Goal: Task Accomplishment & Management: Use online tool/utility

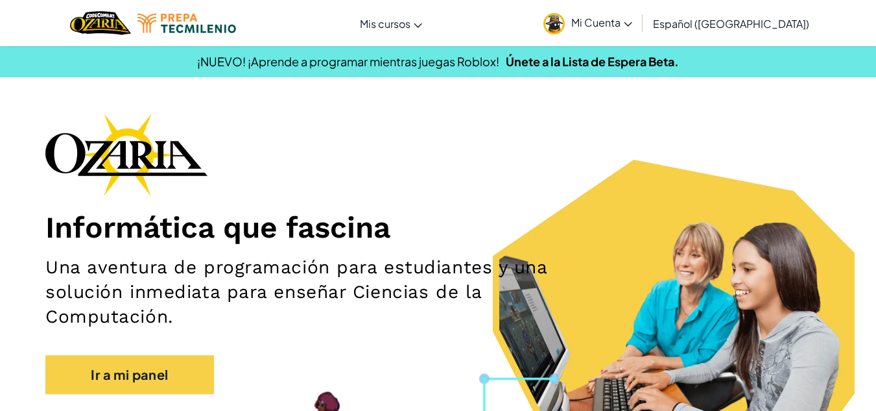
click at [620, 23] on span "Mi Cuenta" at bounding box center [601, 23] width 61 height 14
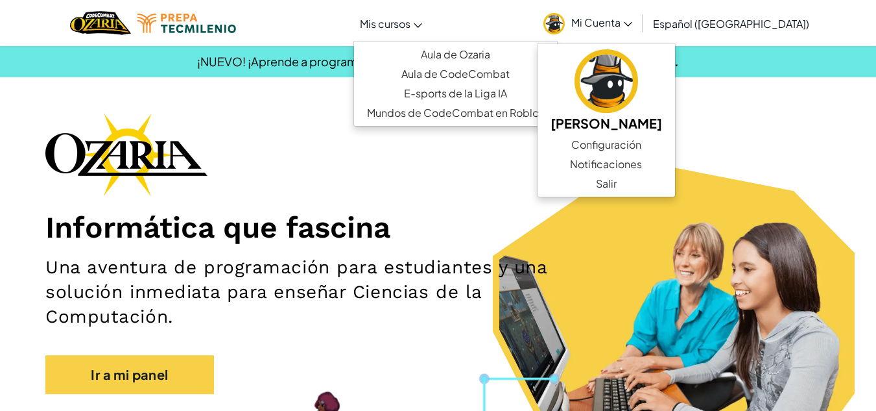
click at [401, 19] on span "Mis cursos" at bounding box center [385, 24] width 51 height 14
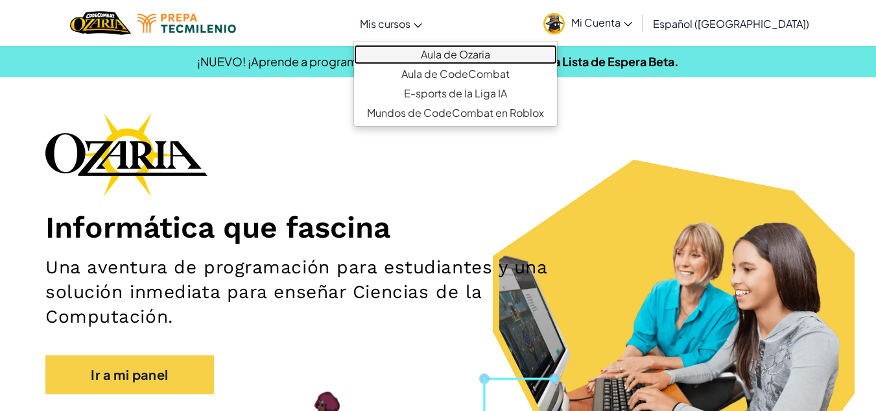
click at [473, 56] on link "Aula de Ozaria" at bounding box center [455, 54] width 203 height 19
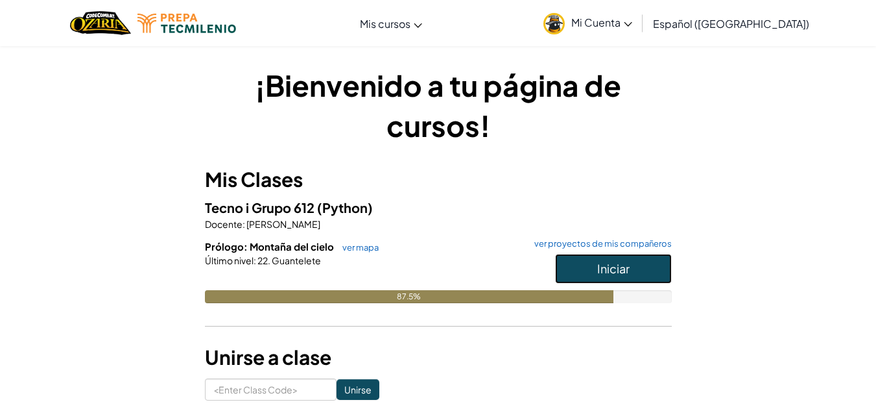
click at [599, 264] on span "Iniciar" at bounding box center [613, 268] width 32 height 15
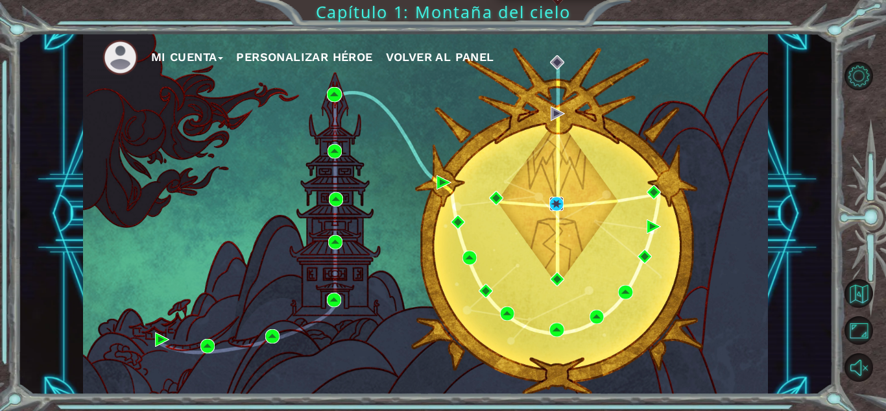
click at [556, 204] on img at bounding box center [556, 204] width 14 height 14
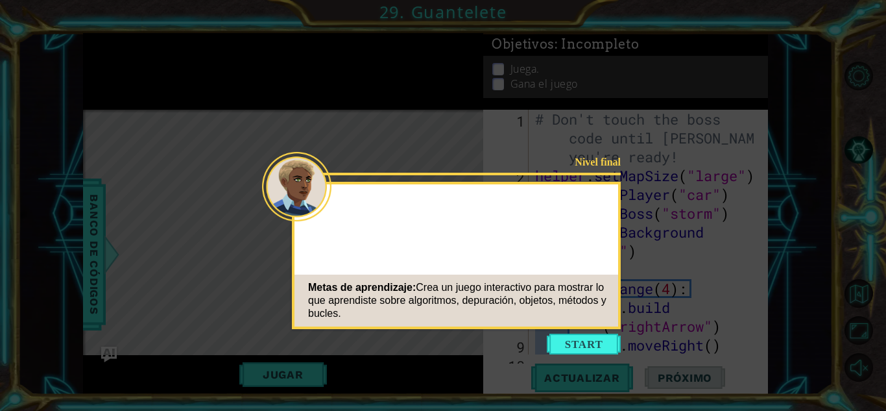
click at [592, 340] on button "Start" at bounding box center [584, 343] width 74 height 21
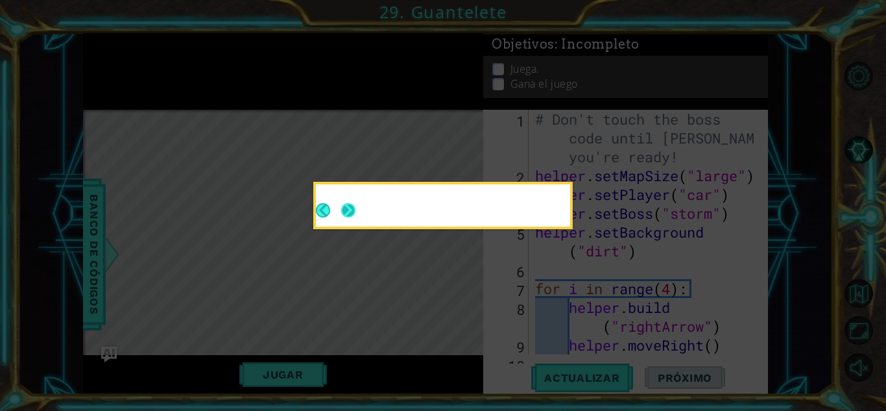
click at [350, 208] on button "Next" at bounding box center [349, 210] width 16 height 16
click at [355, 209] on button "Next" at bounding box center [349, 210] width 24 height 24
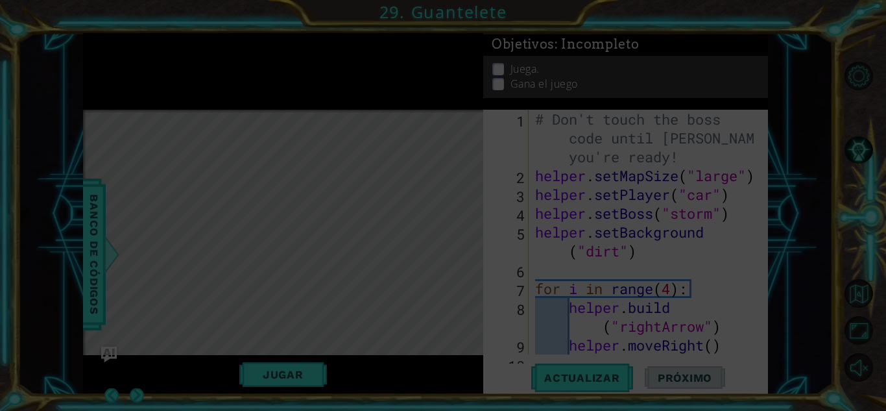
click at [176, 264] on icon at bounding box center [443, 205] width 886 height 411
click at [142, 390] on icon at bounding box center [443, 205] width 886 height 411
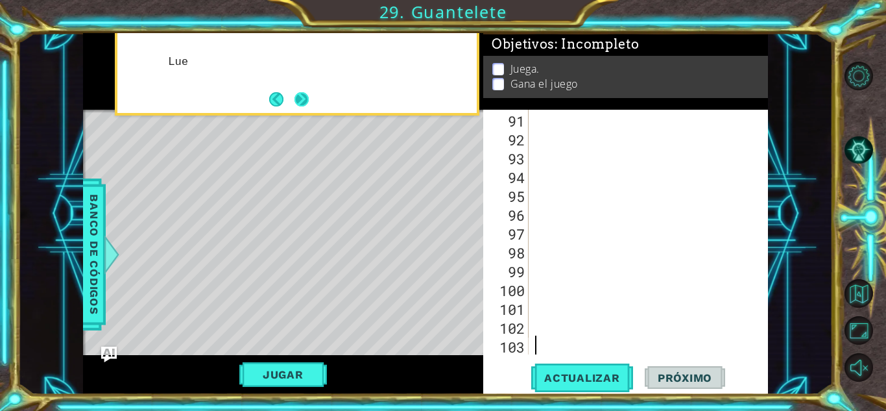
scroll to position [1825, 0]
click at [309, 97] on button "Next" at bounding box center [301, 99] width 14 height 14
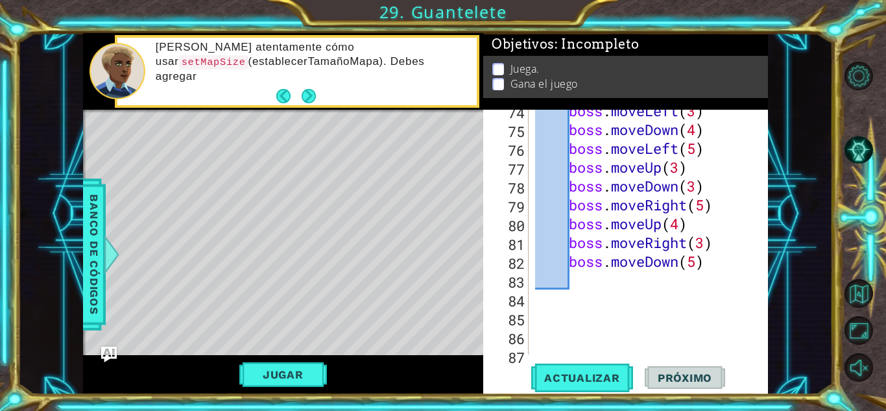
scroll to position [1358, 0]
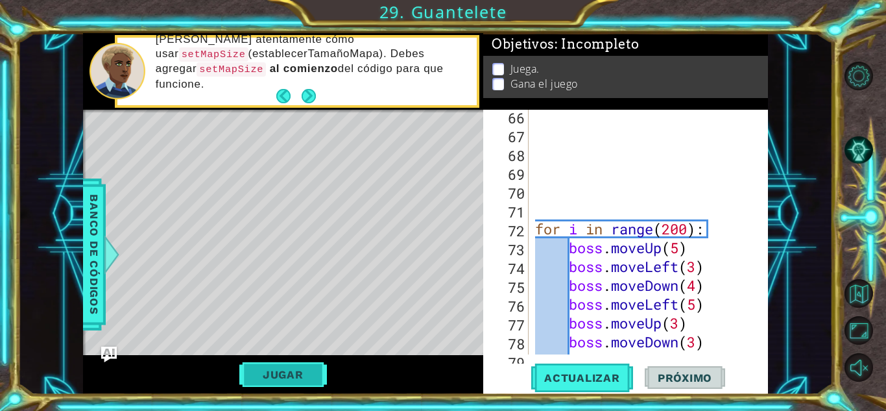
click at [302, 372] on button "Jugar" at bounding box center [283, 374] width 88 height 25
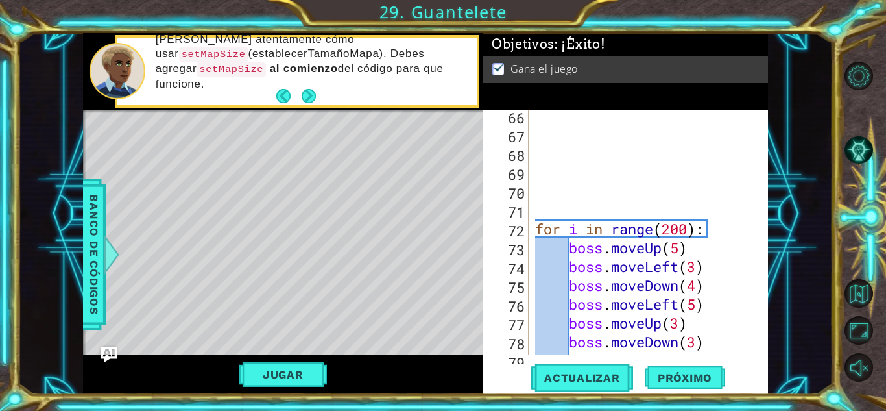
scroll to position [1202, 0]
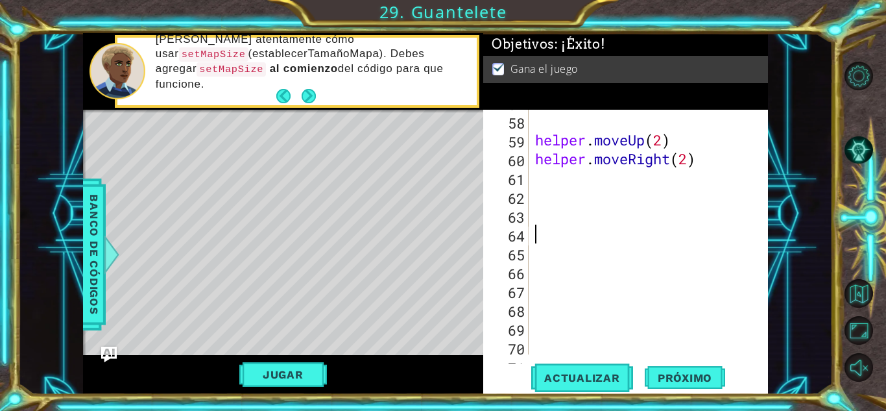
click at [555, 230] on div "helper . moveUp ( 2 ) helper . moveRight ( 2 )" at bounding box center [646, 234] width 229 height 282
click at [545, 207] on div "helper . moveUp ( 2 ) helper . moveRight ( 2 )" at bounding box center [646, 234] width 229 height 282
click at [612, 382] on span "Actualizar" at bounding box center [582, 377] width 102 height 13
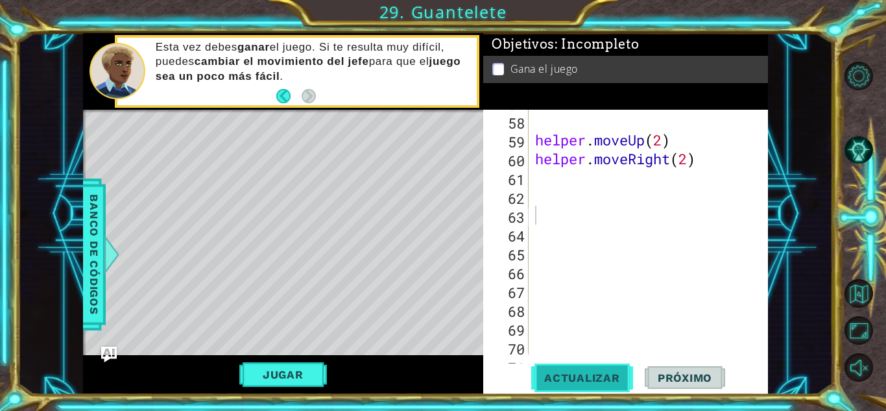
click at [532, 371] on span "Actualizar" at bounding box center [582, 377] width 102 height 13
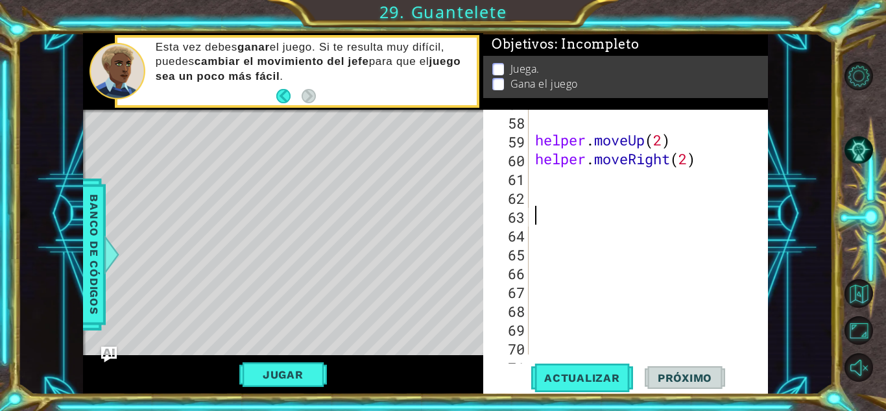
click at [544, 212] on div "helper . moveUp ( 2 ) helper . moveRight ( 2 )" at bounding box center [646, 234] width 229 height 282
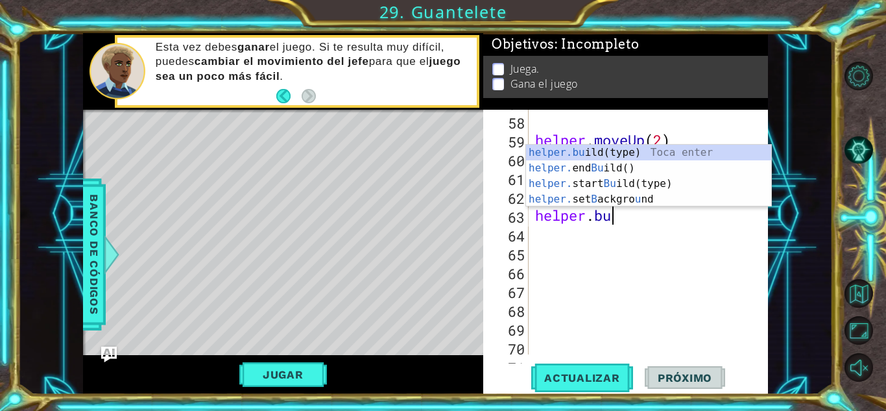
scroll to position [0, 3]
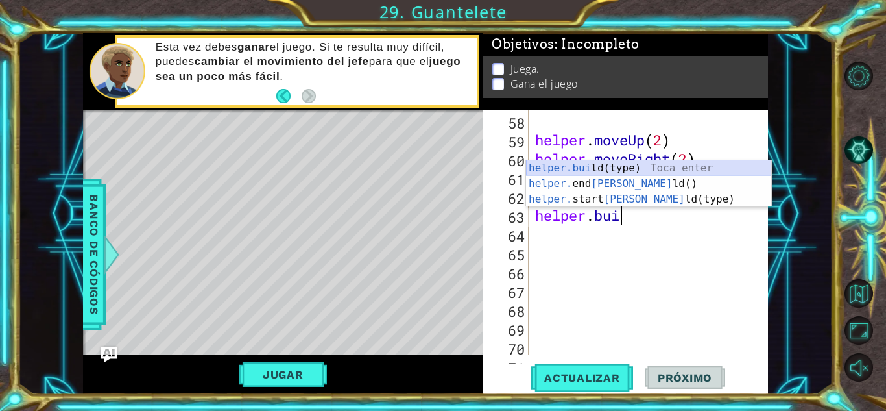
click at [606, 168] on div "helper.[PERSON_NAME](type) Toca enter helper. end [PERSON_NAME]() Toca enter he…" at bounding box center [648, 199] width 245 height 78
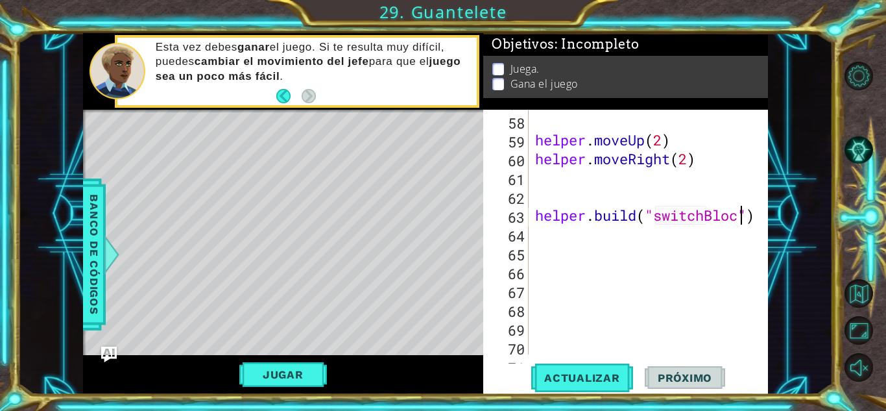
scroll to position [0, 10]
click at [656, 237] on div "helper . moveUp ( 2 ) helper . moveRight ( 2 ) helper . build ( "switchBlock" )" at bounding box center [646, 234] width 229 height 282
type textarea "[DOMAIN_NAME]("switchBlock")"
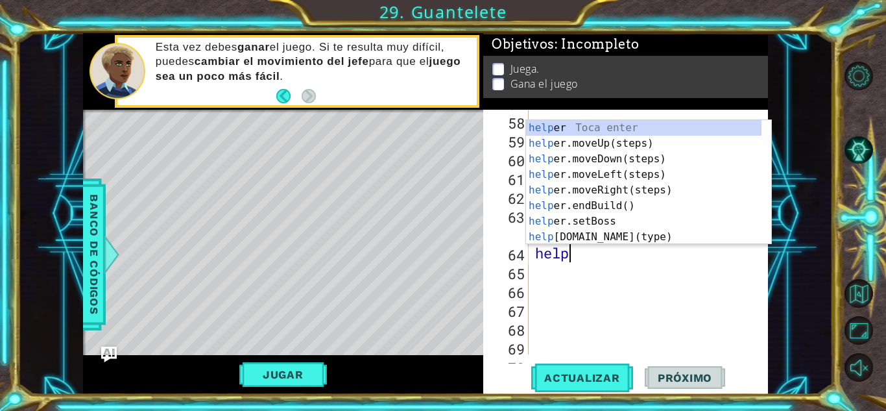
type textarea "helper"
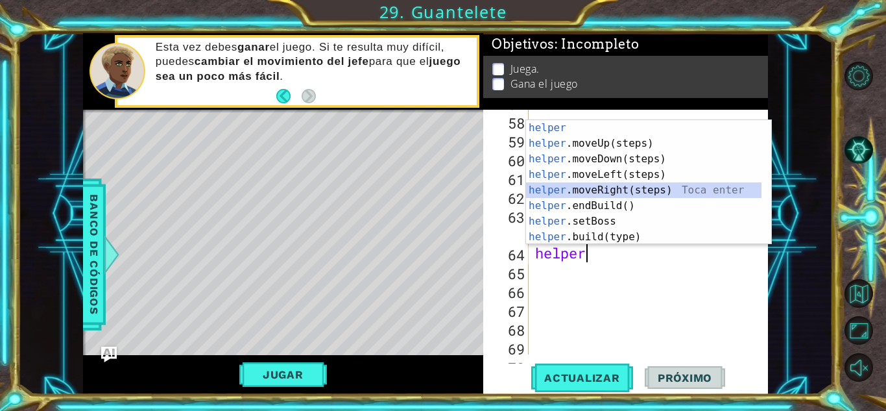
click at [610, 186] on div "helper Toca enter helper .moveUp(steps) Toca enter helper .moveDown(steps) Toca…" at bounding box center [643, 198] width 235 height 156
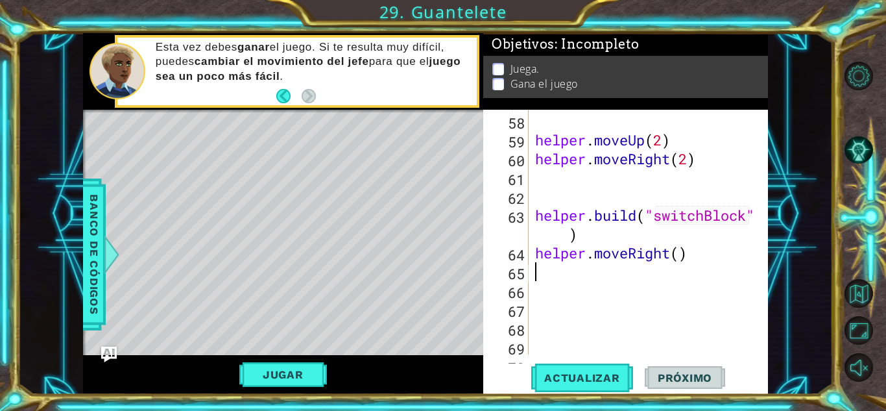
click at [679, 257] on div "helper . moveUp ( 2 ) helper . moveRight ( 2 ) helper . build ( "switchBlock" )…" at bounding box center [646, 234] width 229 height 282
type textarea "helper.moveRight(5)"
click at [708, 258] on div "helper . moveUp ( 2 ) helper . moveRight ( 2 ) helper . build ( "switchBlock" )…" at bounding box center [646, 234] width 229 height 282
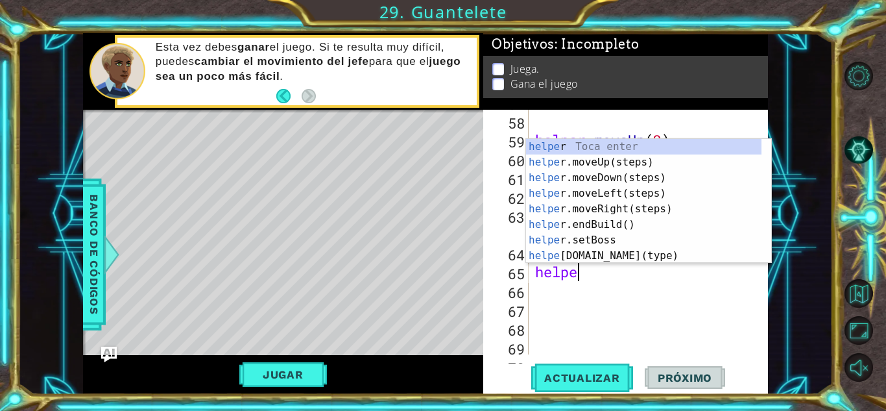
scroll to position [0, 1]
click at [579, 252] on div "helper Toca enter helper .moveUp(steps) Toca enter helper .moveDown(steps) Toca…" at bounding box center [643, 217] width 235 height 156
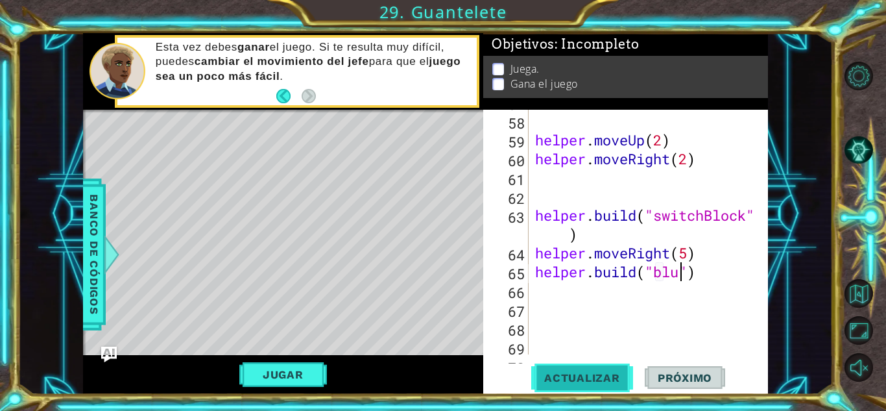
scroll to position [0, 6]
type textarea "[DOMAIN_NAME]("blueLock")"
click at [747, 278] on div "helper . moveUp ( 2 ) helper . moveRight ( 2 ) helper . build ( "switchBlock" )…" at bounding box center [646, 234] width 229 height 282
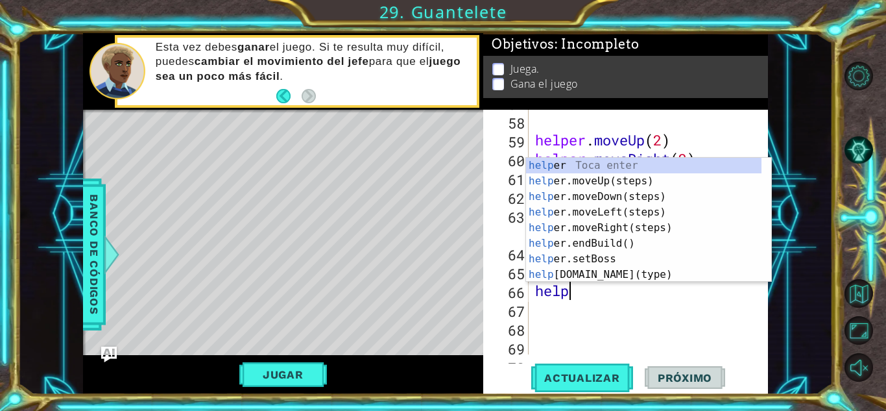
type textarea "helper"
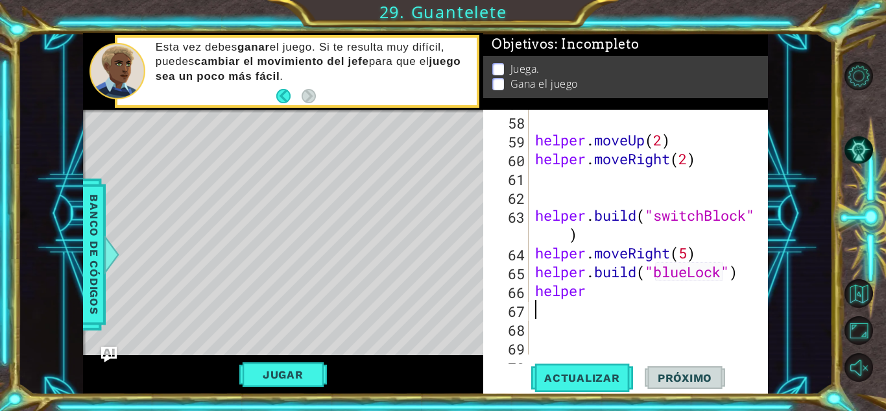
click at [632, 312] on div "helper . moveUp ( 2 ) helper . moveRight ( 2 ) helper . build ( "switchBlock" )…" at bounding box center [646, 234] width 229 height 282
click at [632, 296] on div "helper . moveUp ( 2 ) helper . moveRight ( 2 ) helper . build ( "switchBlock" )…" at bounding box center [646, 234] width 229 height 282
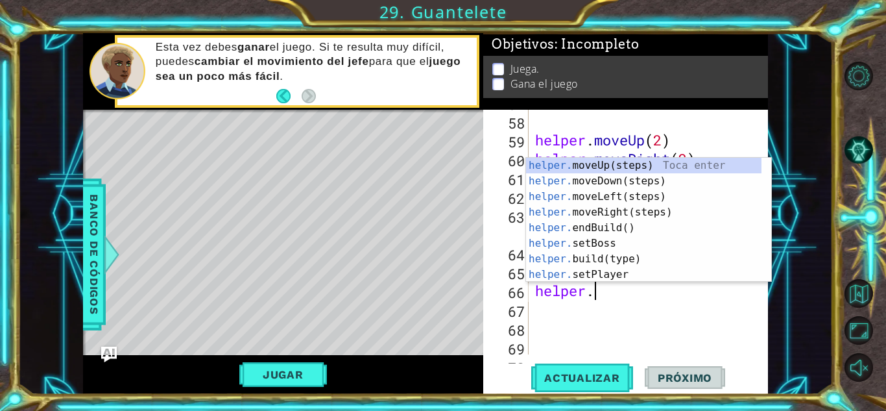
scroll to position [0, 2]
type textarea "helper.m"
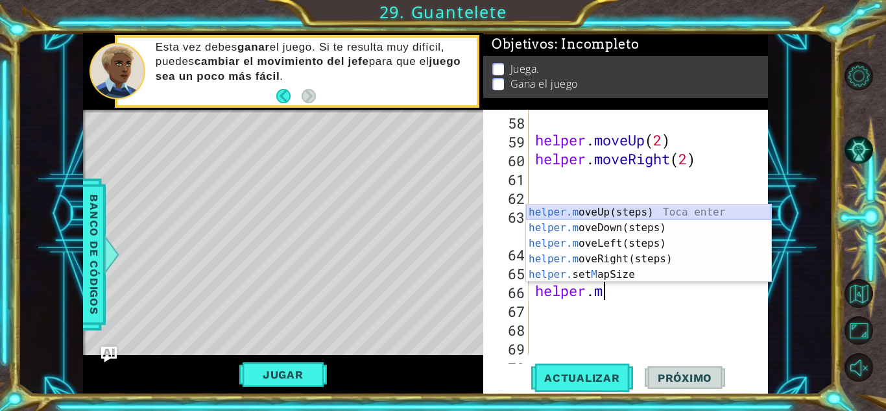
click at [620, 211] on div "helper.m oveUp(steps) Toca enter helper.m oveDown(steps) Toca enter helper.m ov…" at bounding box center [648, 258] width 245 height 109
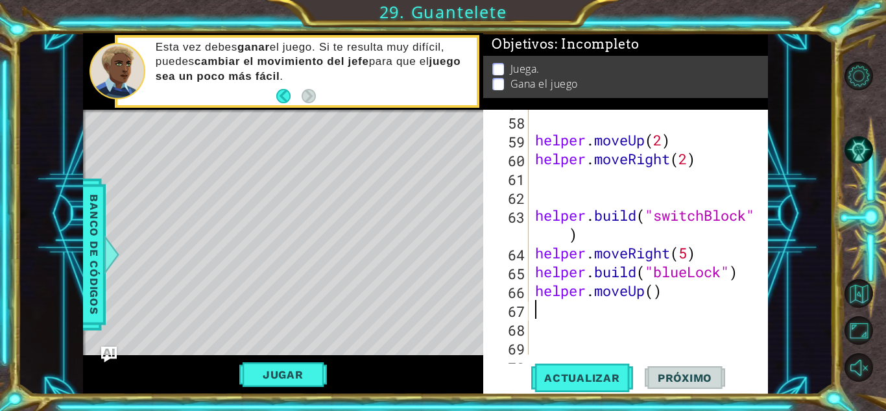
scroll to position [0, 0]
click at [657, 289] on div "helper . moveUp ( 2 ) helper . moveRight ( 2 ) helper . build ( "switchBlock" )…" at bounding box center [646, 234] width 229 height 282
click at [663, 292] on div "helper . moveUp ( 2 ) helper . moveRight ( 2 ) helper . build ( "switchBlock" )…" at bounding box center [646, 234] width 229 height 282
click at [649, 289] on div "helper . moveUp ( 2 ) helper . moveRight ( 2 ) helper . build ( "switchBlock" )…" at bounding box center [646, 234] width 229 height 282
click at [654, 291] on div "helper . moveUp ( 2 ) helper . moveRight ( 2 ) helper . build ( "switchBlock" )…" at bounding box center [646, 234] width 229 height 282
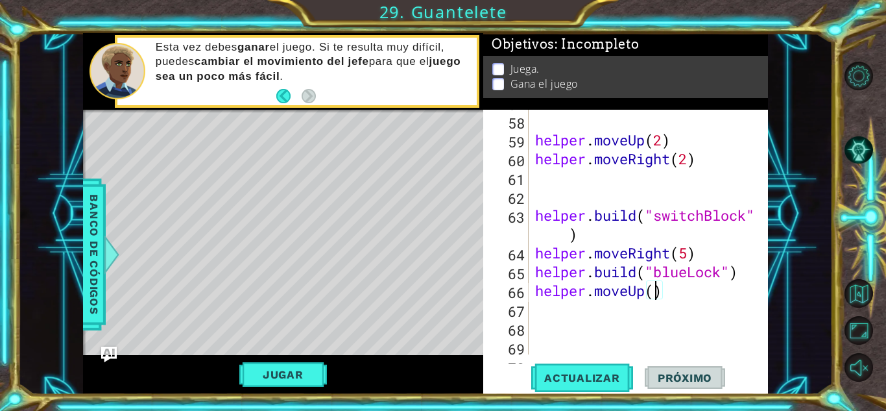
type textarea "helper.moveUp(2)"
click at [673, 299] on div "helper . moveUp ( 2 ) helper . moveRight ( 2 ) helper . build ( "switchBlock" )…" at bounding box center [646, 234] width 229 height 282
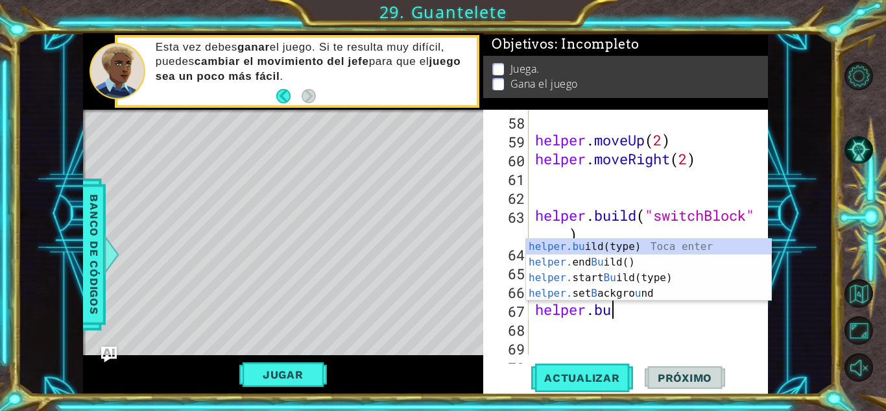
scroll to position [0, 3]
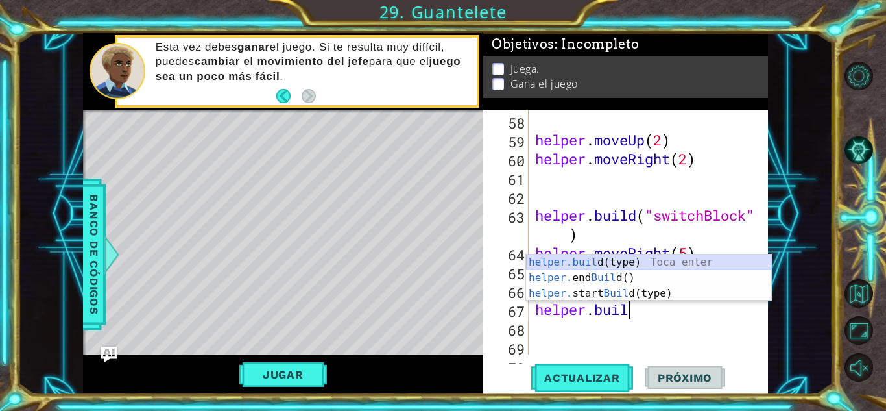
click at [592, 263] on div "helper.buil d(type) Toca enter helper. end Buil d() Toca enter helper. start Bu…" at bounding box center [648, 293] width 245 height 78
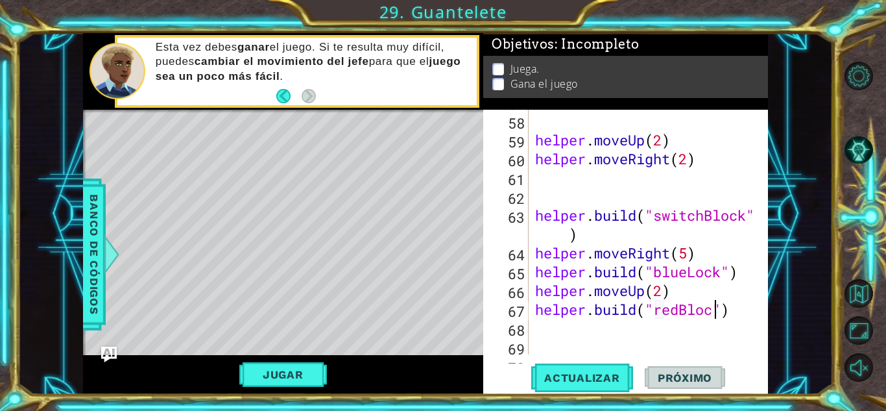
scroll to position [0, 8]
click at [566, 377] on span "Actualizar" at bounding box center [582, 377] width 102 height 13
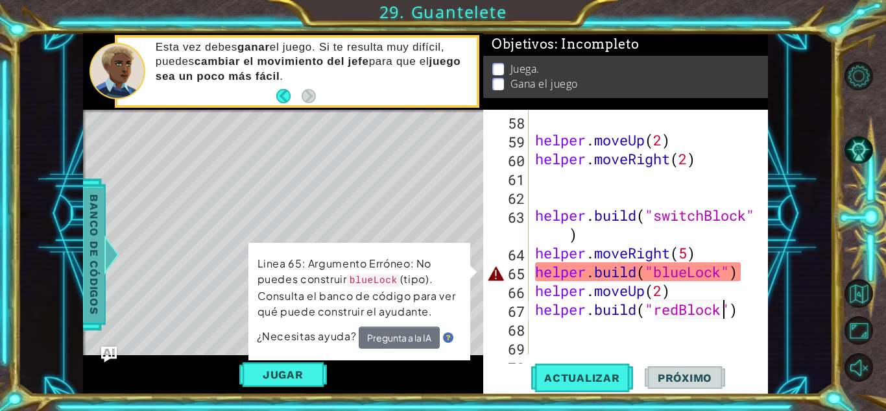
click at [94, 268] on span "Banco de códigos" at bounding box center [94, 254] width 21 height 134
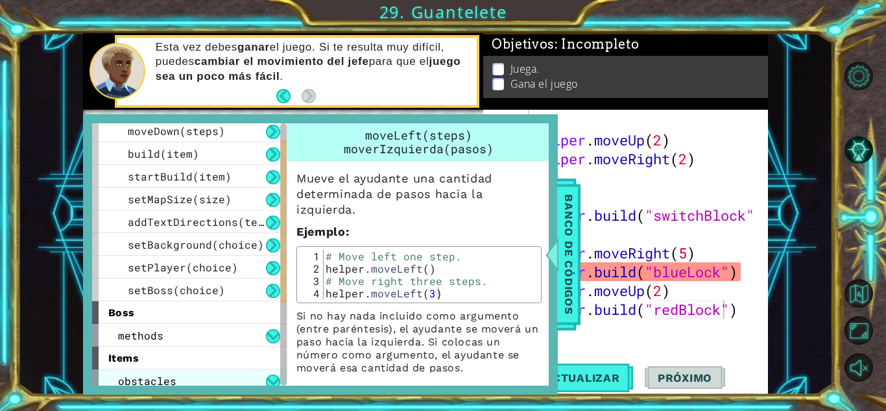
scroll to position [192, 0]
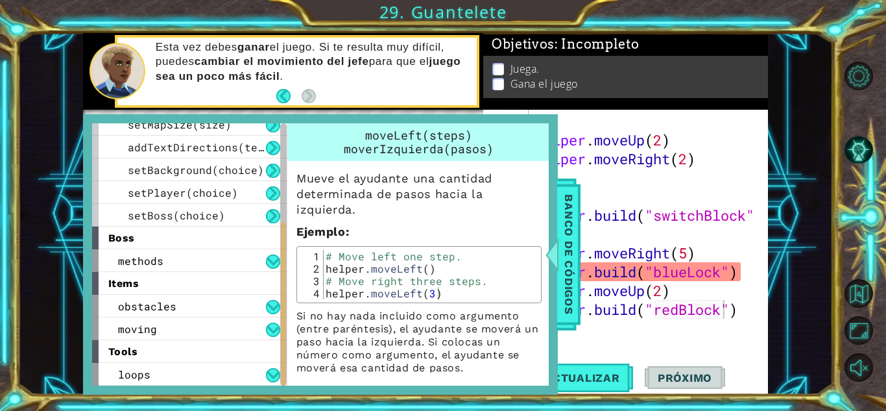
click at [170, 293] on div "items" at bounding box center [189, 283] width 195 height 23
click at [167, 302] on span "obstacles" at bounding box center [147, 306] width 58 height 14
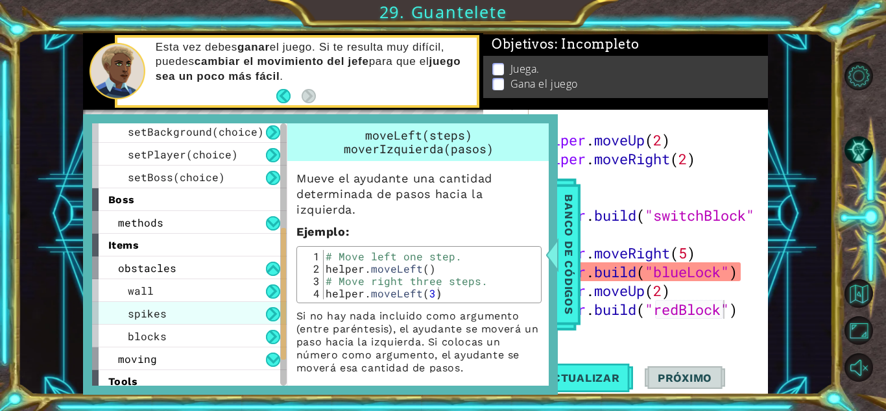
scroll to position [260, 0]
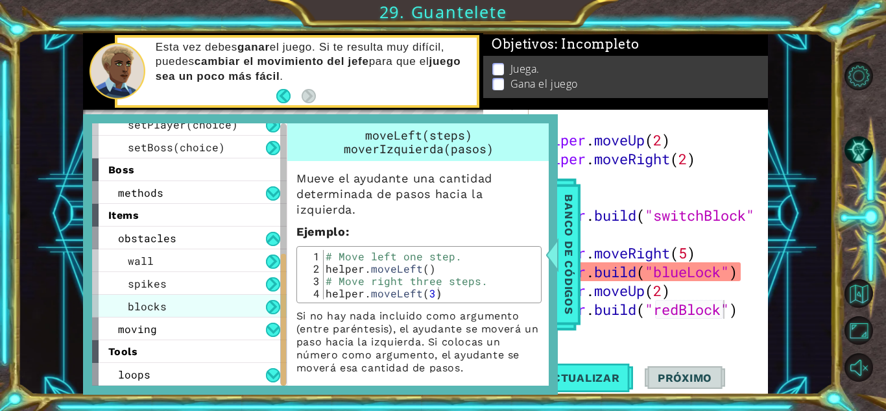
click at [167, 307] on div "blocks" at bounding box center [189, 305] width 195 height 23
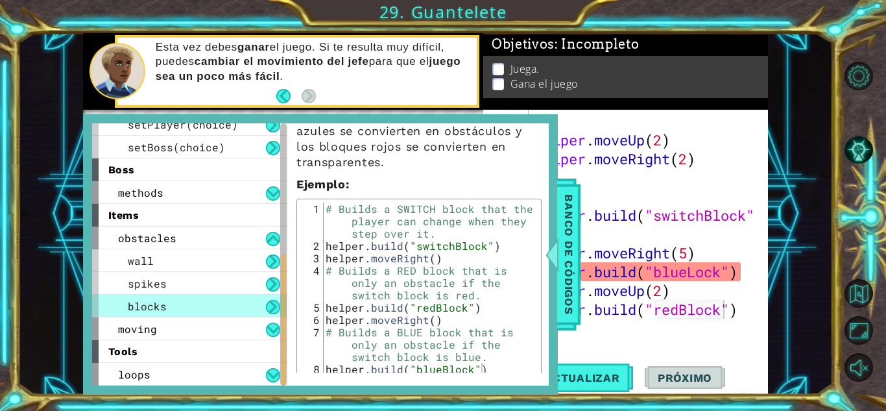
scroll to position [259, 0]
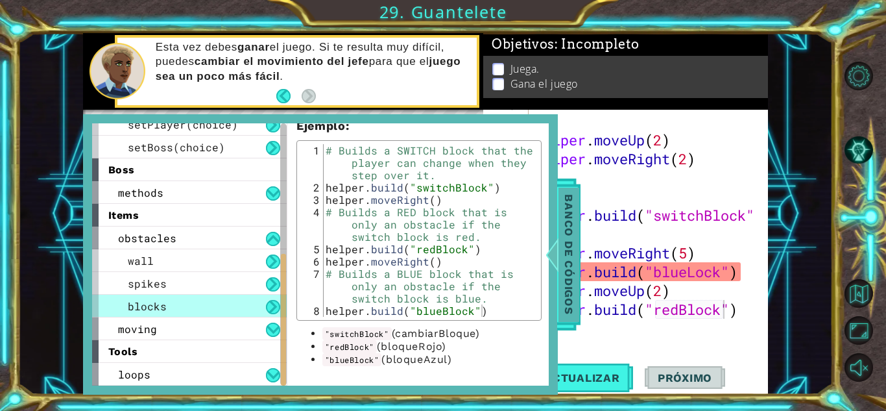
click at [561, 272] on div "Banco de códigos" at bounding box center [568, 254] width 23 height 152
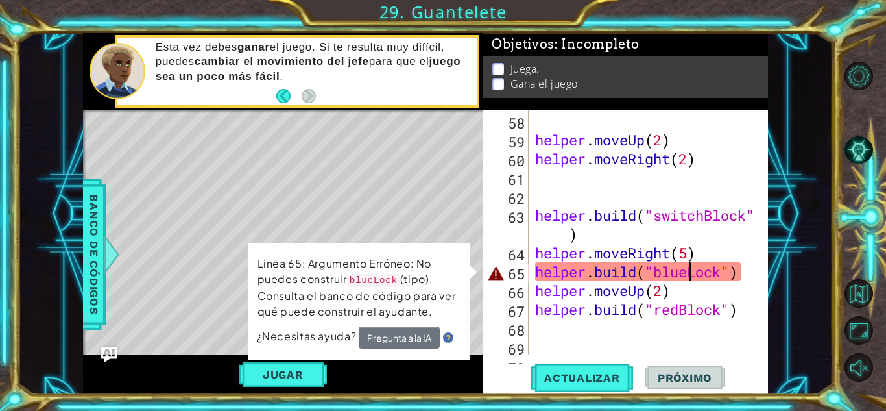
click at [688, 272] on div "helper . moveUp ( 2 ) helper . moveRight ( 2 ) helper . build ( "switchBlock" )…" at bounding box center [646, 234] width 229 height 282
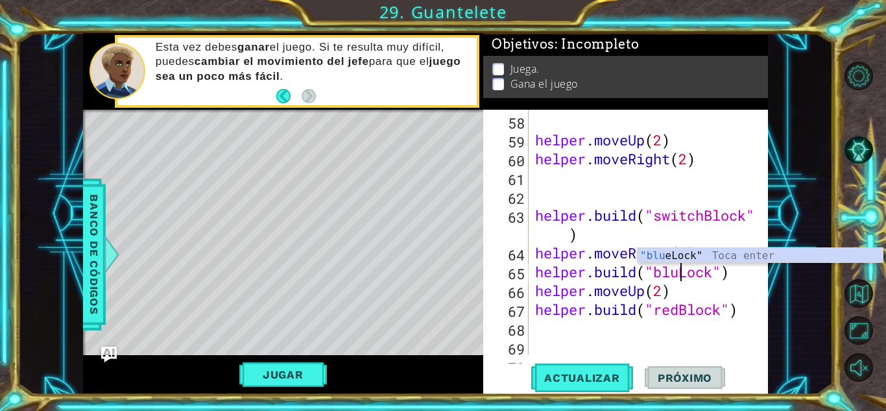
scroll to position [0, 6]
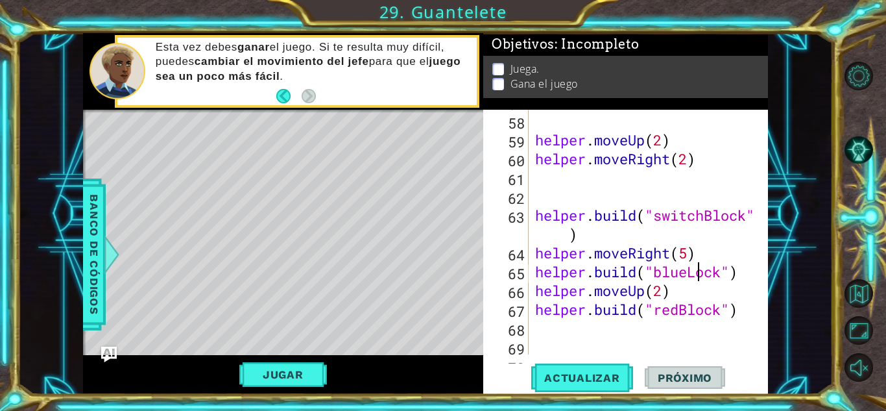
click at [695, 274] on div "helper . moveUp ( 2 ) helper . moveRight ( 2 ) helper . build ( "switchBlock" )…" at bounding box center [646, 234] width 229 height 282
click at [288, 364] on button "Jugar" at bounding box center [283, 374] width 88 height 25
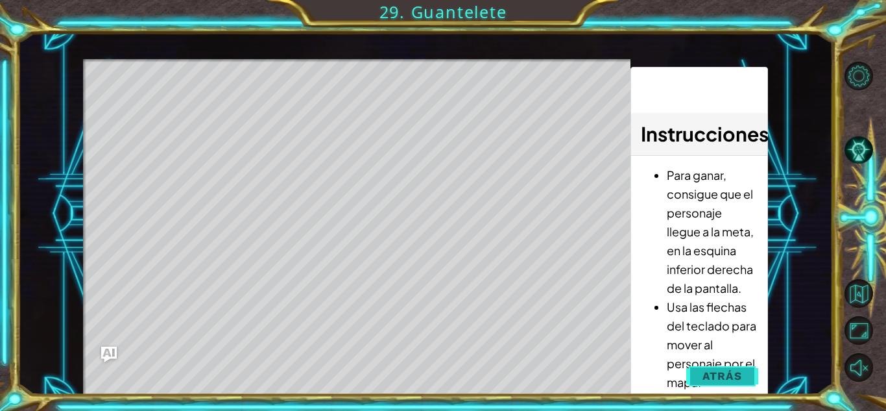
click at [710, 372] on span "Atrás" at bounding box center [722, 375] width 40 height 13
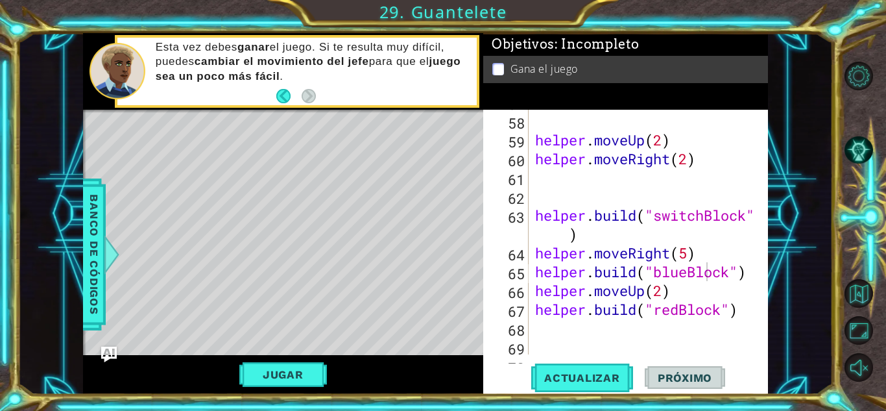
type textarea "[DOMAIN_NAME]("redBlock")"
click at [741, 310] on div "helper . moveUp ( 2 ) helper . moveRight ( 2 ) helper . build ( "switchBlock" )…" at bounding box center [646, 234] width 229 height 282
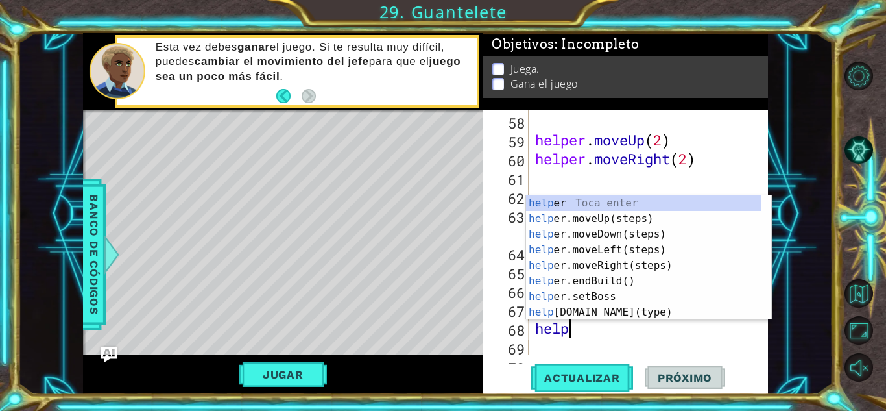
scroll to position [0, 1]
type textarea "helper"
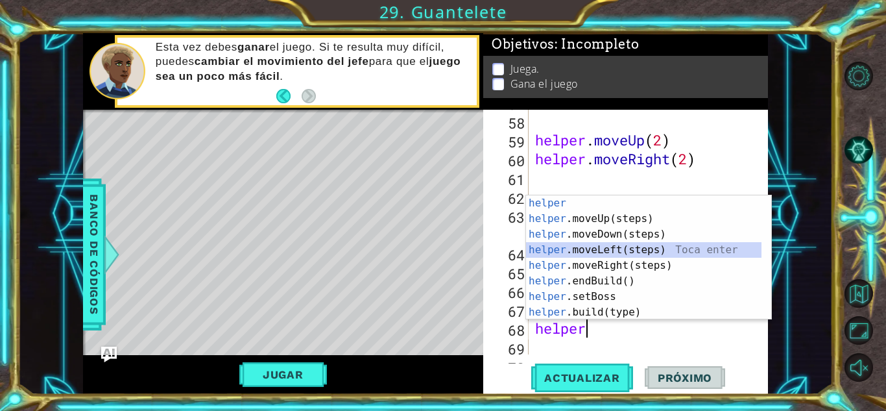
click at [638, 249] on div "helper Toca enter helper .moveUp(steps) Toca enter helper .moveDown(steps) Toca…" at bounding box center [643, 273] width 235 height 156
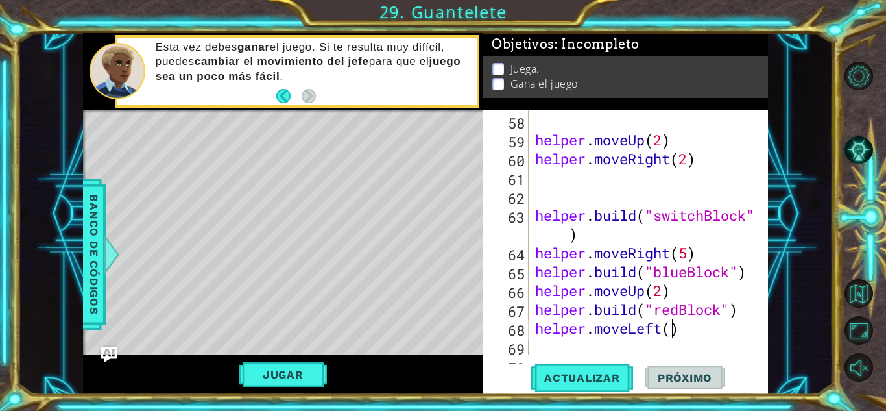
click at [669, 329] on div "helper . moveUp ( 2 ) helper . moveRight ( 2 ) helper . build ( "switchBlock" )…" at bounding box center [646, 234] width 229 height 282
type textarea "helper.moveLeft(6)"
click at [690, 331] on div "helper . moveUp ( 2 ) helper . moveRight ( 2 ) helper . build ( "switchBlock" )…" at bounding box center [646, 234] width 229 height 282
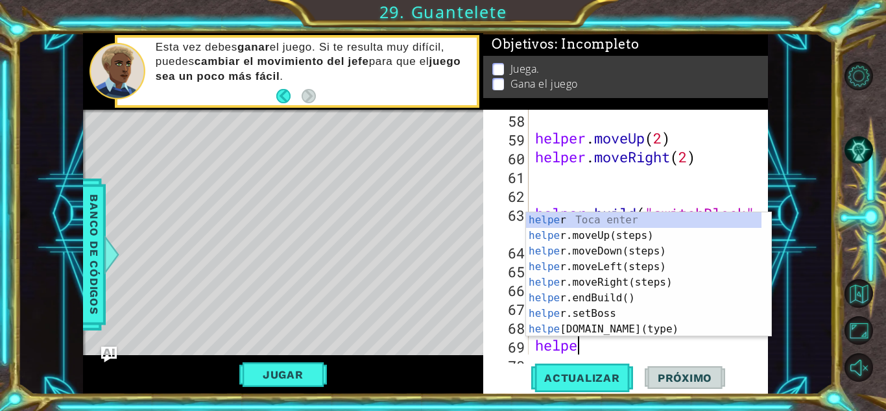
scroll to position [0, 1]
type textarea "helper"
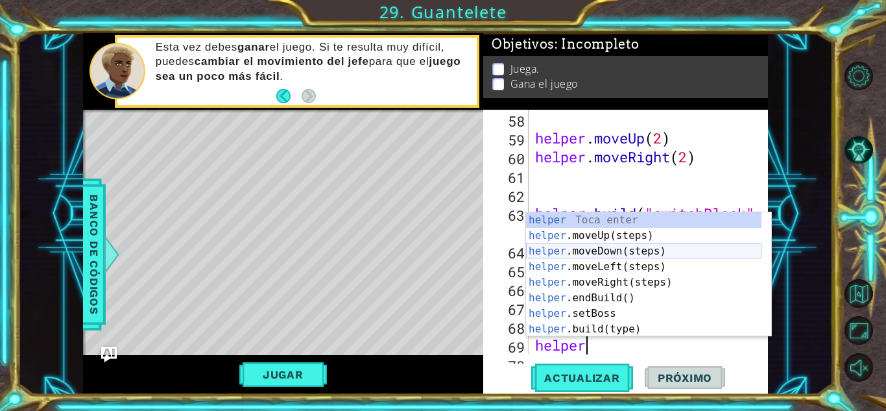
click at [582, 250] on div "helper Toca enter helper .moveUp(steps) Toca enter helper .moveDown(steps) Toca…" at bounding box center [643, 290] width 235 height 156
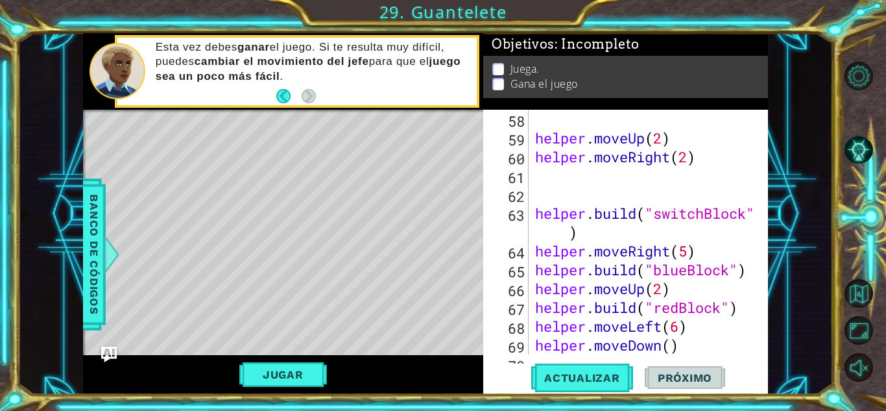
scroll to position [0, 0]
click at [693, 348] on div "helper . moveUp ( 2 ) helper . moveRight ( 2 ) helper . build ( "switchBlock" )…" at bounding box center [646, 251] width 229 height 282
type textarea "helper.moveDown()"
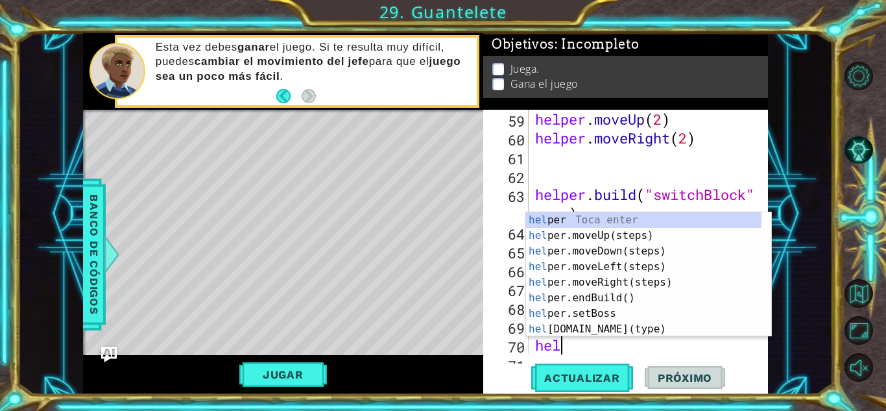
scroll to position [0, 1]
click at [612, 328] on div "helper Toca enter helper .moveUp(steps) Toca enter helper .moveDown(steps) Toca…" at bounding box center [643, 290] width 235 height 156
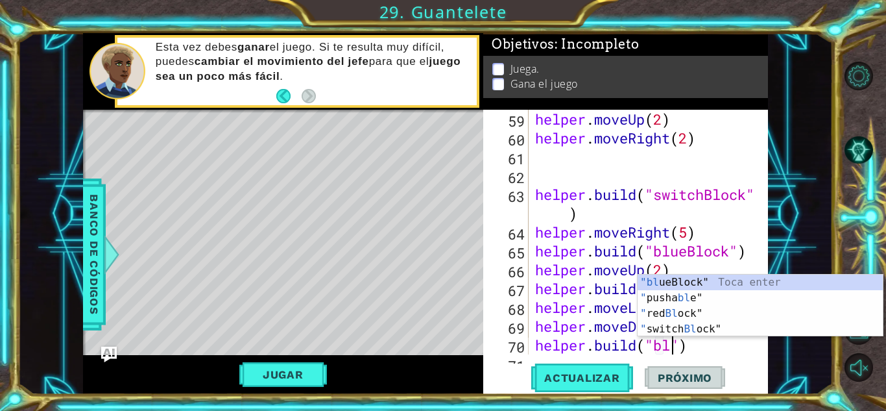
scroll to position [0, 6]
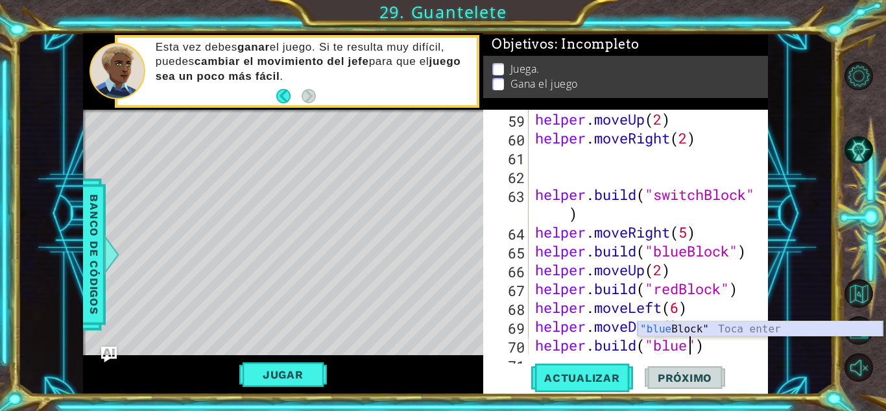
drag, startPoint x: 683, startPoint y: 327, endPoint x: 717, endPoint y: 344, distance: 38.3
click at [684, 327] on div ""blue Block" Toca enter" at bounding box center [760, 344] width 245 height 47
type textarea "[DOMAIN_NAME]("blueBlock")"
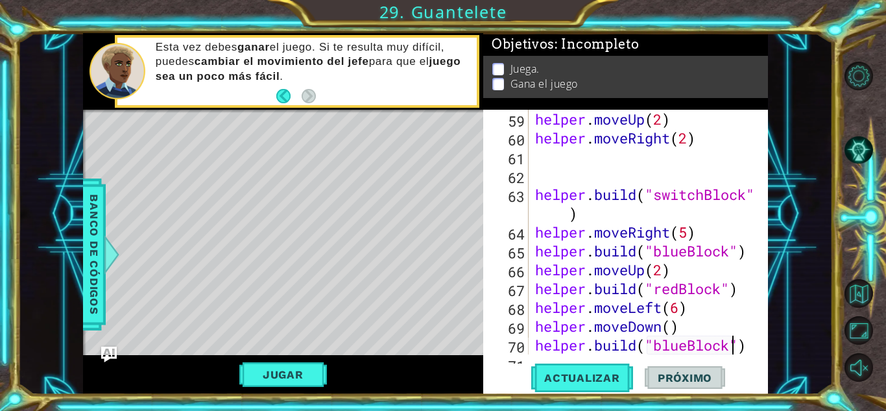
click at [752, 344] on div at bounding box center [758, 34] width 13 height 2295
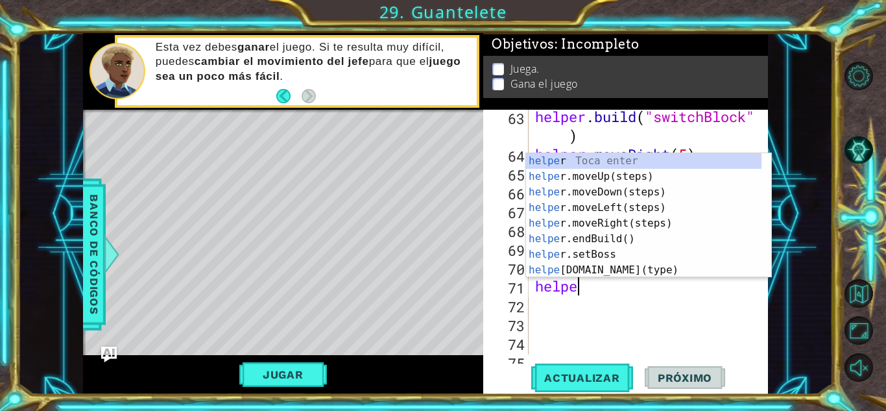
scroll to position [0, 1]
type textarea "helper"
click at [593, 204] on div "helper Toca enter helper .moveUp(steps) Toca enter helper .moveDown(steps) Toca…" at bounding box center [643, 231] width 235 height 156
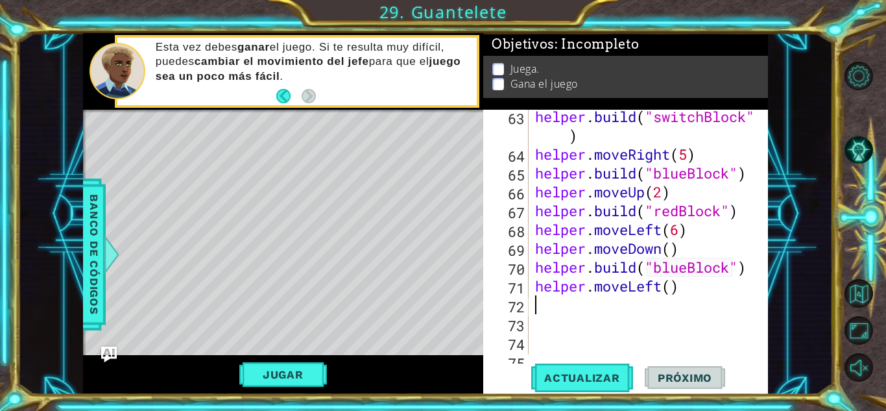
scroll to position [0, 0]
drag, startPoint x: 670, startPoint y: 286, endPoint x: 686, endPoint y: 317, distance: 34.5
click at [671, 287] on div "helper . build ( "switchBlock" ) helper . moveRight ( 5 ) helper . build ( "blu…" at bounding box center [646, 257] width 229 height 301
type textarea "helper.moveLeft()"
click at [718, 290] on div "helper . build ( "switchBlock" ) helper . moveRight ( 5 ) helper . build ( "blu…" at bounding box center [646, 257] width 229 height 301
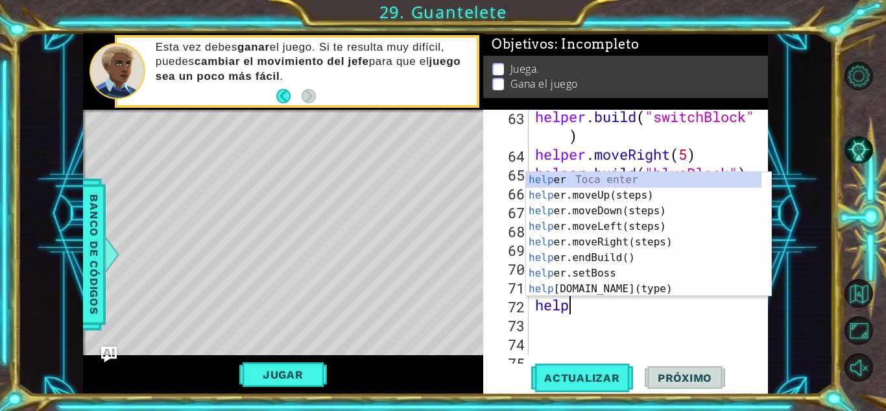
scroll to position [0, 1]
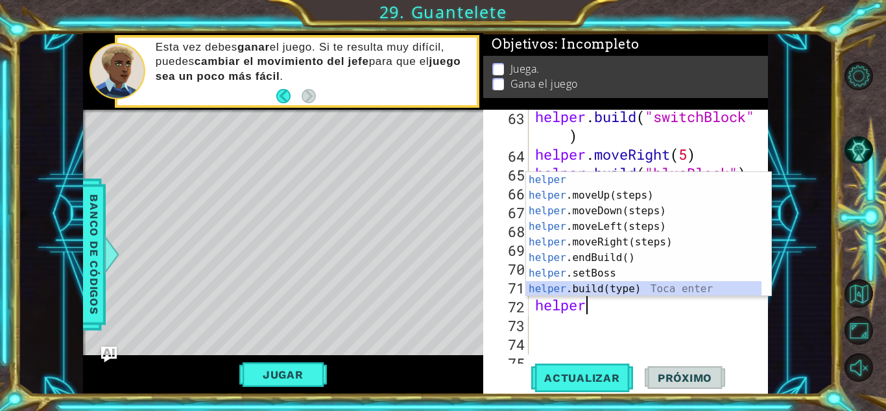
click at [599, 288] on div "helper Toca enter helper .moveUp(steps) Toca enter helper .moveDown(steps) Toca…" at bounding box center [643, 250] width 235 height 156
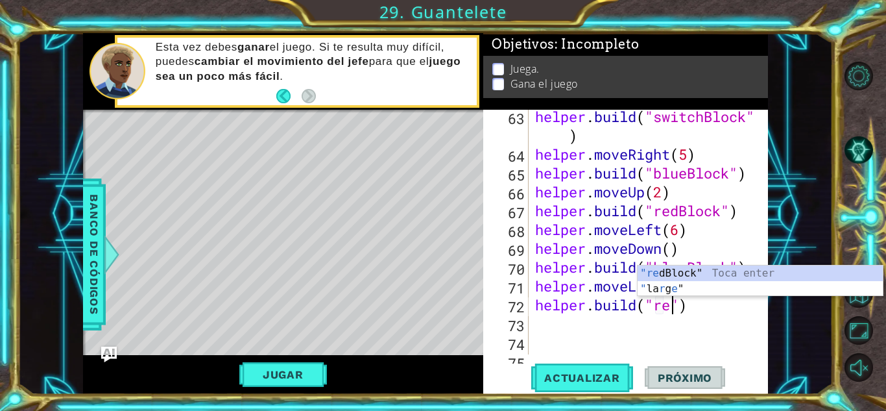
scroll to position [0, 6]
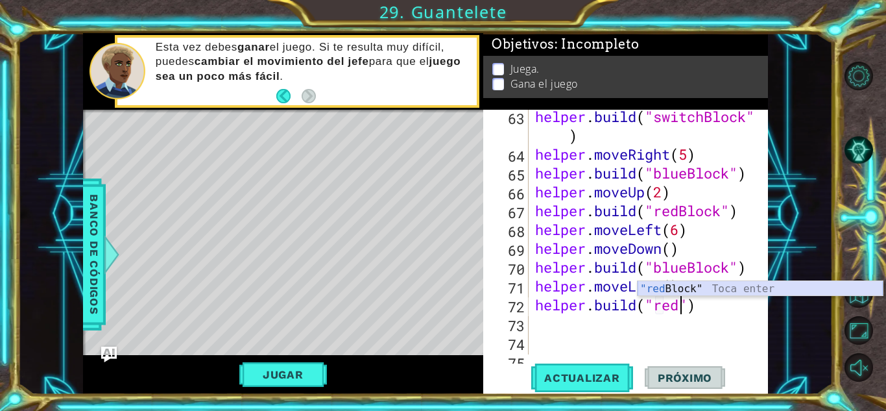
click at [676, 281] on div ""red Block" Toca enter" at bounding box center [760, 304] width 245 height 47
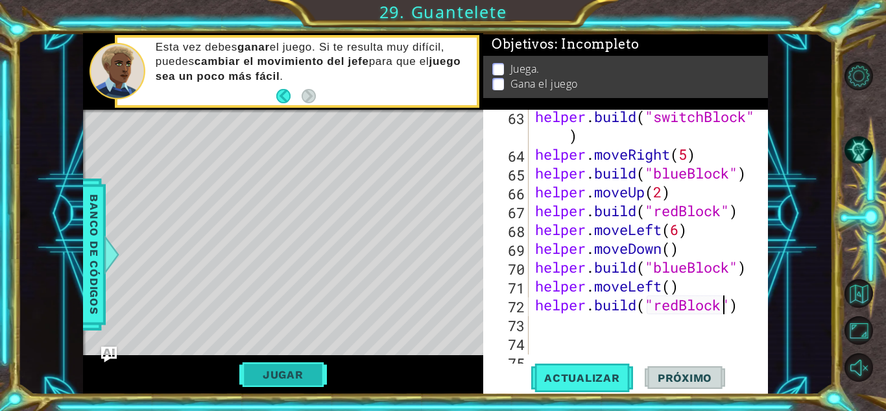
type textarea "[DOMAIN_NAME]("redBlock")"
click at [299, 379] on button "Jugar" at bounding box center [283, 374] width 88 height 25
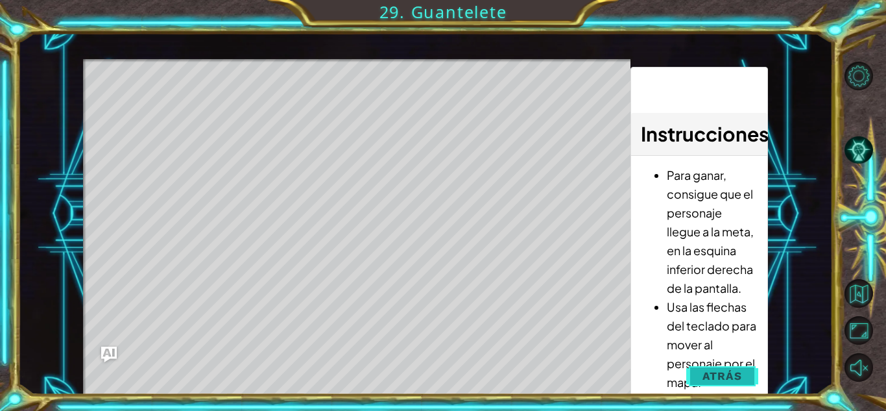
click at [739, 373] on span "Atrás" at bounding box center [722, 375] width 40 height 13
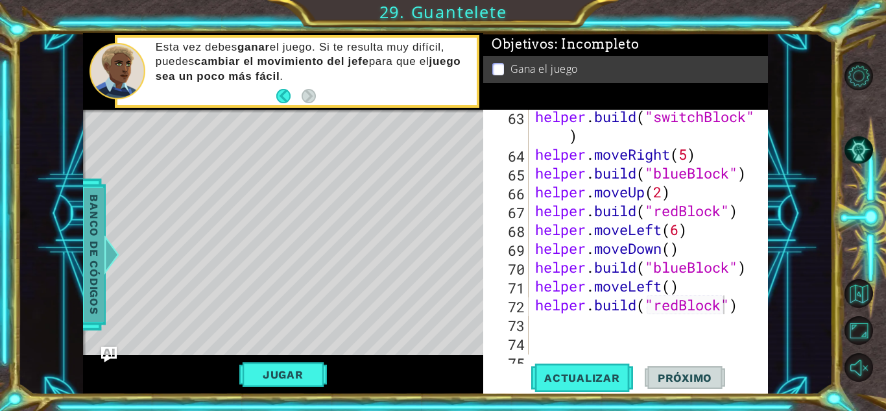
click at [90, 257] on span "Banco de códigos" at bounding box center [94, 254] width 21 height 134
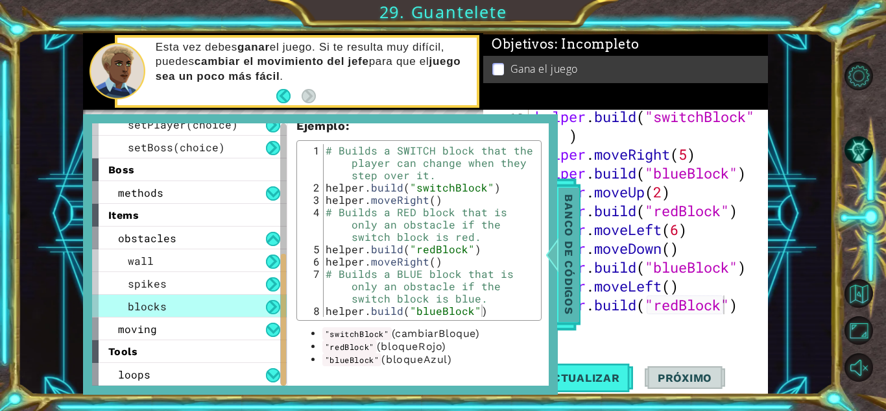
click at [569, 211] on span "Banco de códigos" at bounding box center [568, 254] width 21 height 134
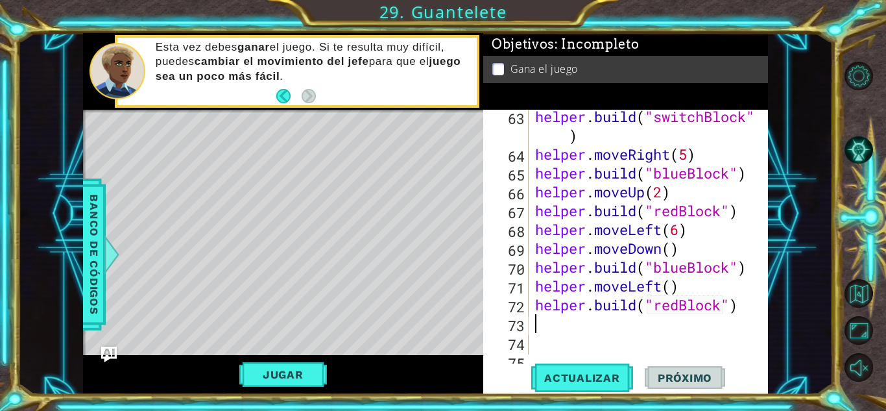
scroll to position [0, 0]
drag, startPoint x: 748, startPoint y: 315, endPoint x: 747, endPoint y: 309, distance: 6.8
click at [747, 311] on div "helper . build ( "switchBlock" ) helper . moveRight ( 5 ) helper . build ( "blu…" at bounding box center [646, 257] width 229 height 301
type textarea "[DOMAIN_NAME]("redBlock")"
click at [746, 318] on div "helper . build ( "switchBlock" ) helper . moveRight ( 5 ) helper . build ( "blu…" at bounding box center [643, 232] width 222 height 245
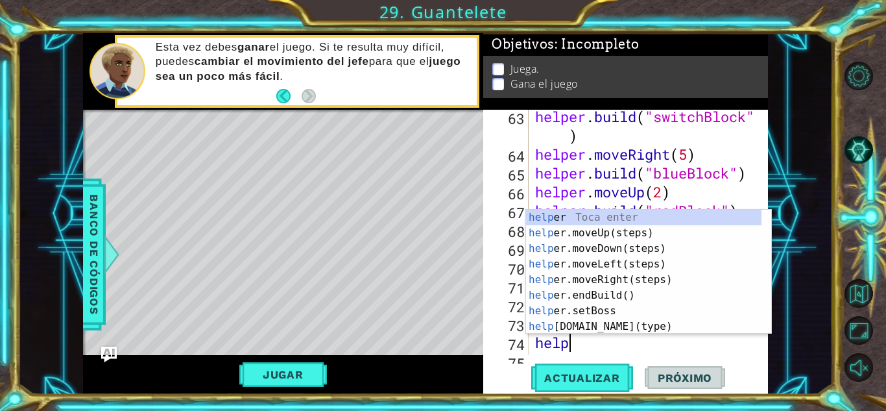
scroll to position [0, 1]
type textarea "helper"
click at [612, 244] on div "helper Toca enter helper .moveUp(steps) Toca enter helper .moveDown(steps) Toca…" at bounding box center [643, 287] width 235 height 156
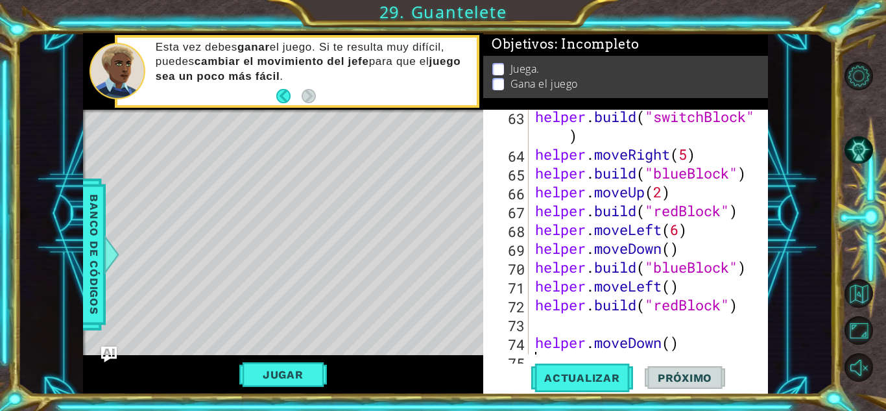
scroll to position [0, 0]
click at [671, 344] on div "helper . build ( "switchBlock" ) helper . moveRight ( 5 ) helper . build ( "blu…" at bounding box center [646, 257] width 229 height 301
type textarea "helper.moveDown(2)"
click at [695, 343] on div "helper . build ( "switchBlock" ) helper . moveRight ( 5 ) helper . build ( "blu…" at bounding box center [646, 257] width 229 height 301
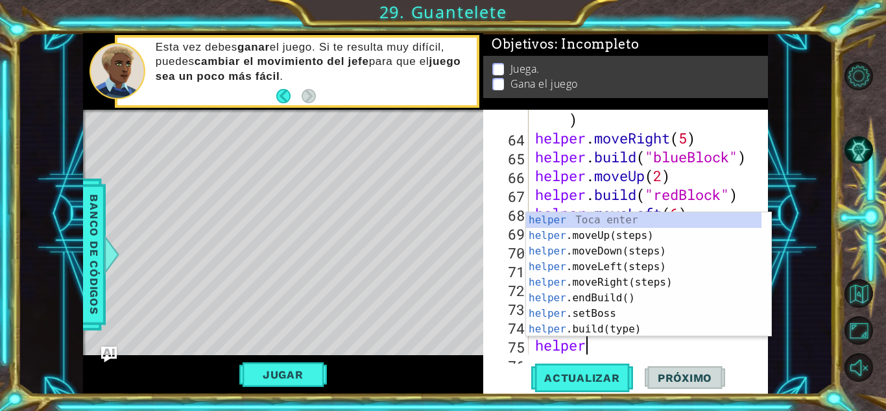
scroll to position [0, 1]
click at [615, 331] on div "helper Toca enter helper .moveUp(steps) Toca enter helper .moveDown(steps) Toca…" at bounding box center [643, 290] width 235 height 156
type textarea "[DOMAIN_NAME]("wall")"
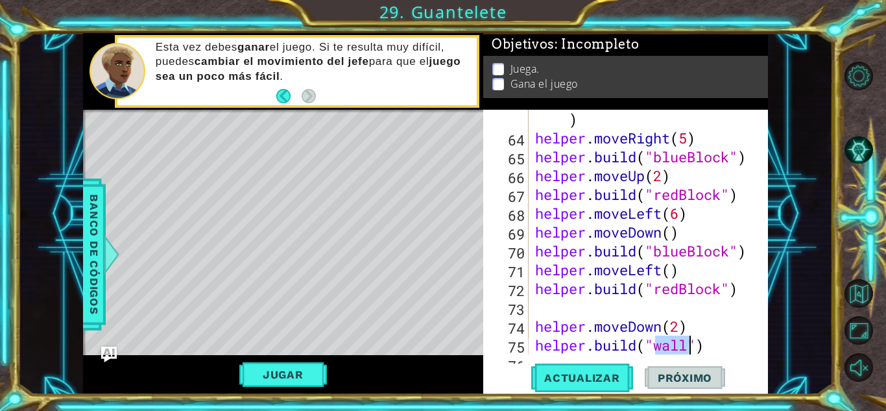
click at [715, 339] on div "helper . build ( "switchBlock" ) helper . moveRight ( 5 ) helper . build ( "blu…" at bounding box center [646, 241] width 229 height 301
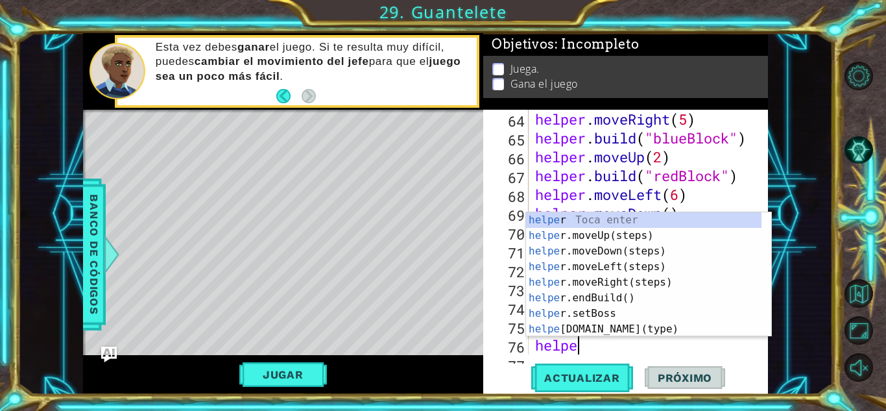
type textarea "helper"
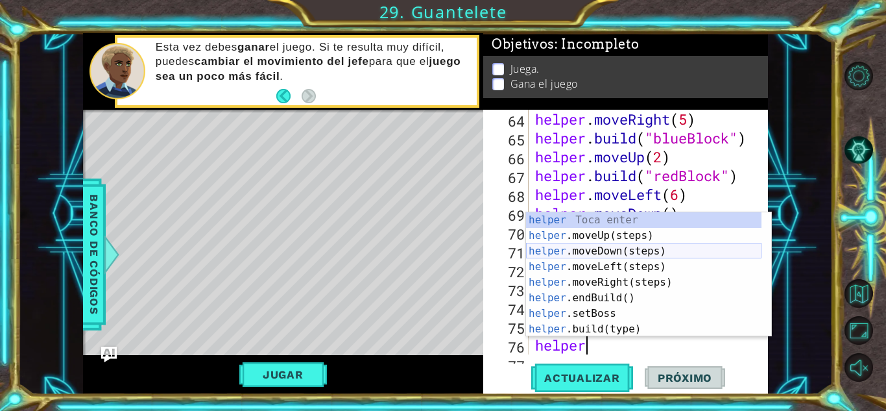
click at [662, 251] on div "helper Toca enter helper .moveUp(steps) Toca enter helper .moveDown(steps) Toca…" at bounding box center [643, 290] width 235 height 156
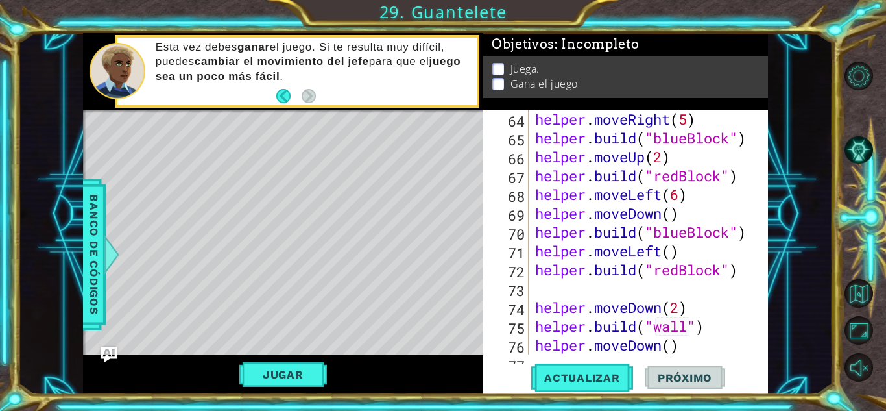
scroll to position [0, 0]
click at [693, 339] on div "helper . moveRight ( 5 ) helper . build ( "blueBlock" ) helper . moveUp ( 2 ) h…" at bounding box center [646, 251] width 229 height 282
type textarea "helper.moveDown()"
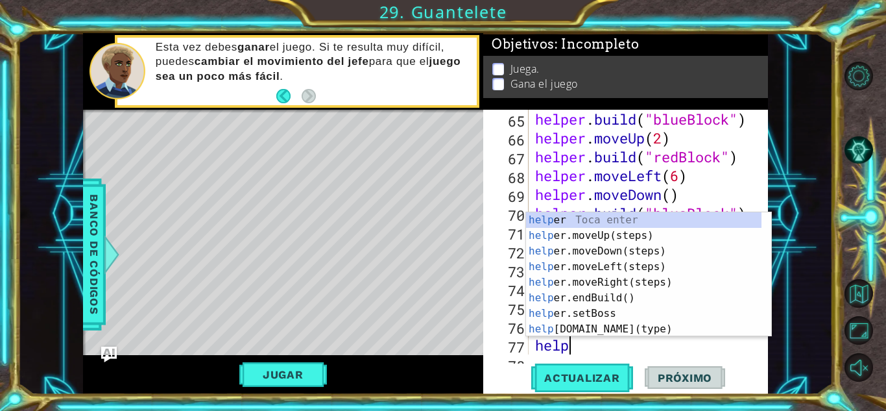
scroll to position [0, 1]
click at [630, 329] on div "helper Toca enter helper .moveUp(steps) Toca enter helper .moveDown(steps) Toca…" at bounding box center [643, 290] width 235 height 156
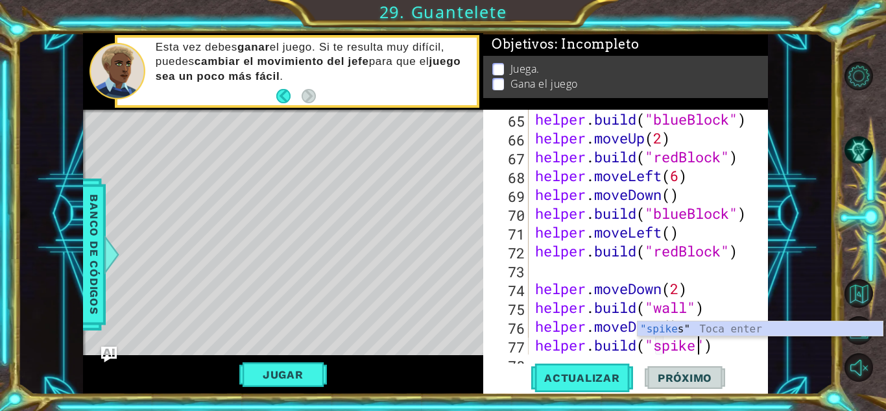
type textarea "[DOMAIN_NAME]("spikes")"
click at [702, 326] on div ""spikes " Toca enter" at bounding box center [760, 344] width 245 height 47
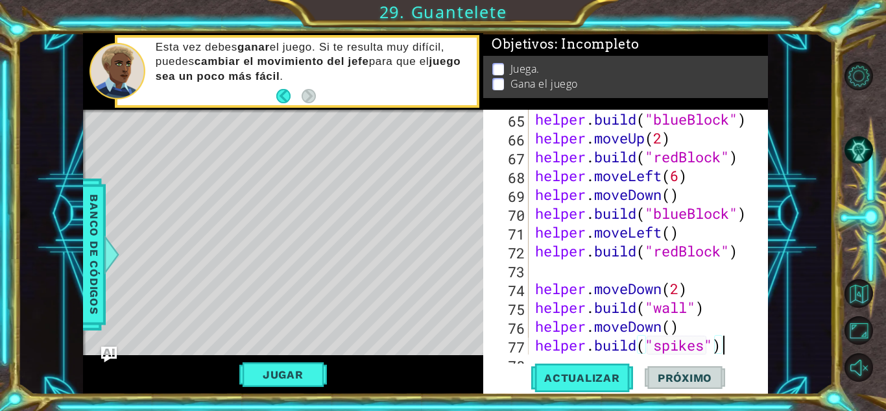
drag, startPoint x: 728, startPoint y: 353, endPoint x: 719, endPoint y: 372, distance: 21.8
click at [729, 353] on div "helper . build ( "blueBlock" ) helper . moveUp ( 2 ) helper . build ( "redBlock…" at bounding box center [646, 251] width 229 height 282
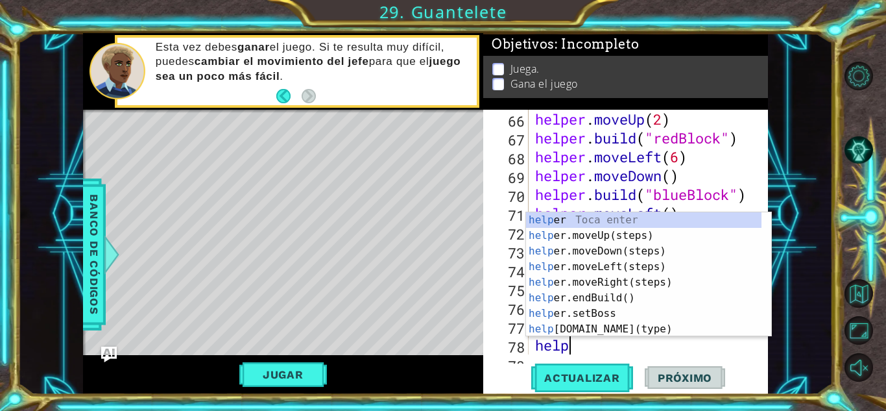
scroll to position [0, 1]
type textarea "helper"
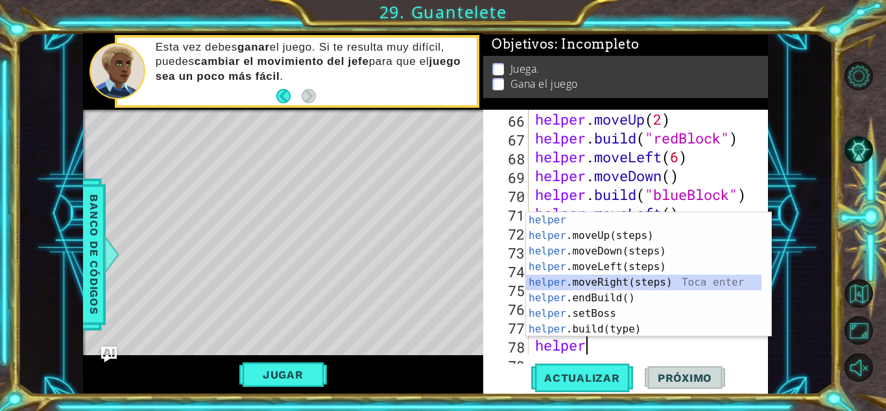
click at [667, 286] on div "helper Toca enter helper .moveUp(steps) Toca enter helper .moveDown(steps) Toca…" at bounding box center [643, 290] width 235 height 156
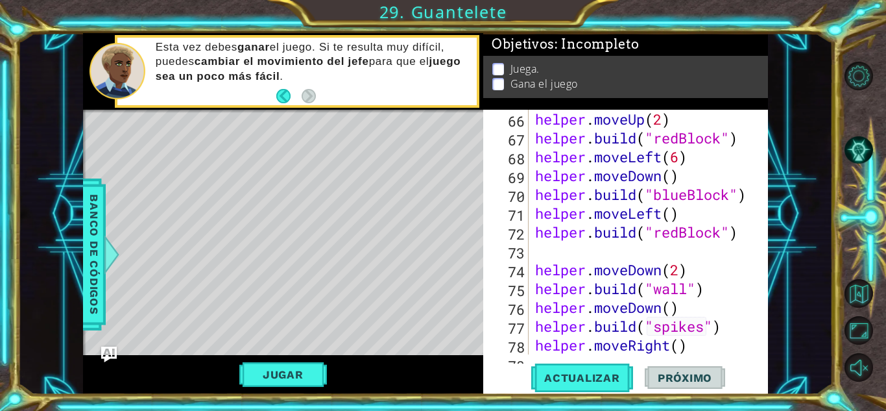
scroll to position [0, 0]
click at [680, 347] on div "helper . moveUp ( 2 ) helper . build ( "redBlock" ) helper . moveLeft ( 6 ) hel…" at bounding box center [646, 251] width 229 height 282
type textarea "helper.moveRight(2)"
click at [715, 339] on div "helper . moveUp ( 2 ) helper . build ( "redBlock" ) helper . moveLeft ( 6 ) hel…" at bounding box center [646, 251] width 229 height 282
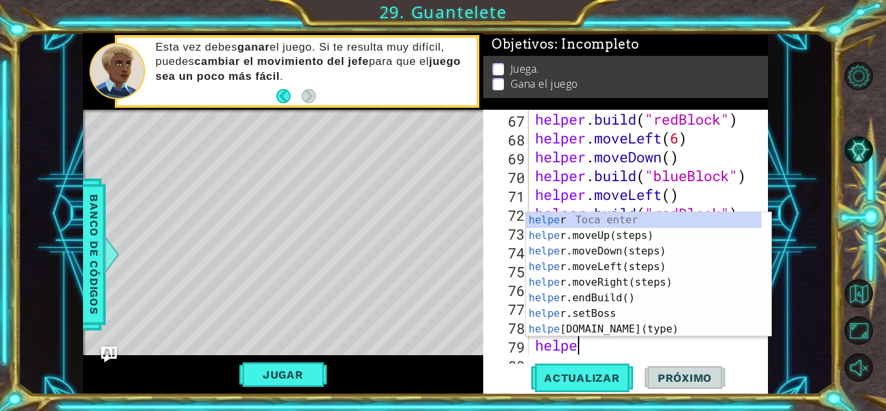
scroll to position [0, 1]
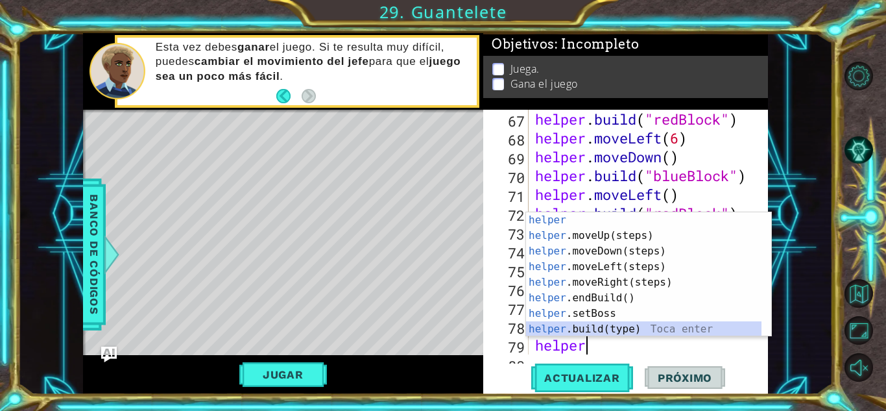
click at [620, 329] on div "helper Toca enter helper .moveUp(steps) Toca enter helper .moveDown(steps) Toca…" at bounding box center [643, 290] width 235 height 156
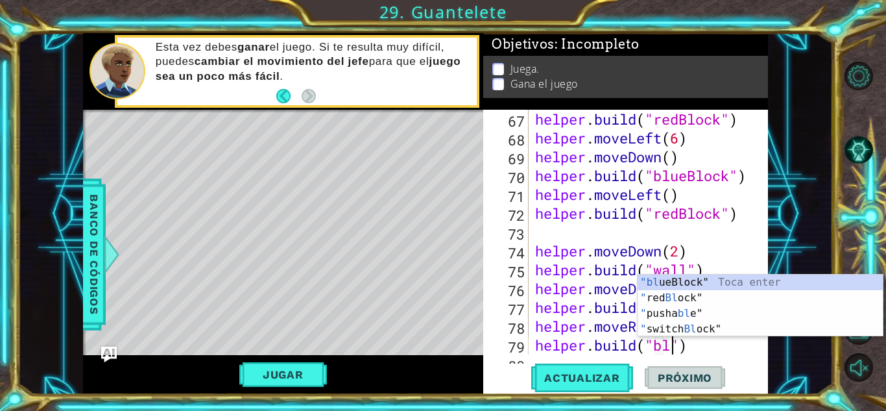
scroll to position [0, 6]
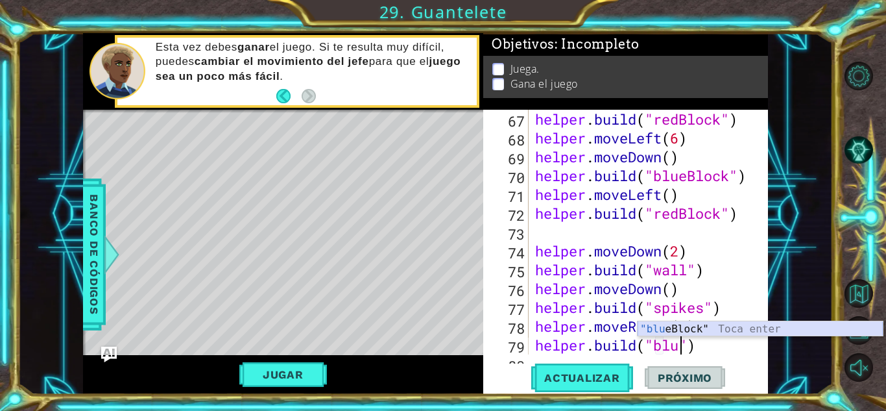
click at [675, 324] on div ""blu eBlock" Toca enter" at bounding box center [760, 344] width 245 height 47
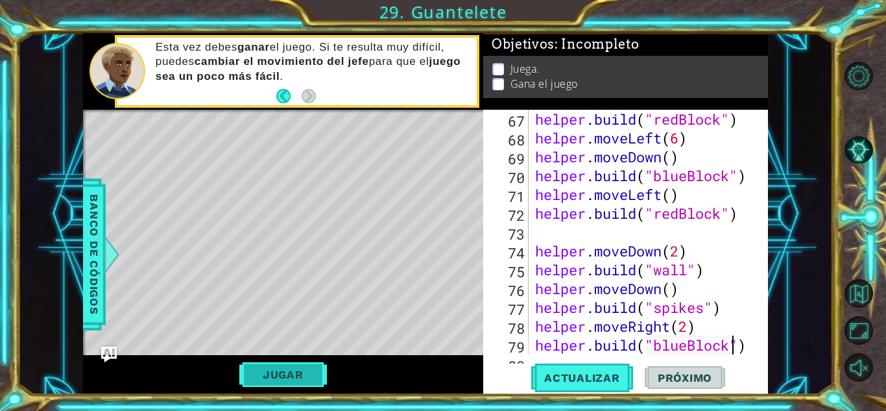
type textarea "[DOMAIN_NAME]("blueBlock")"
click at [256, 374] on button "Jugar" at bounding box center [283, 374] width 88 height 25
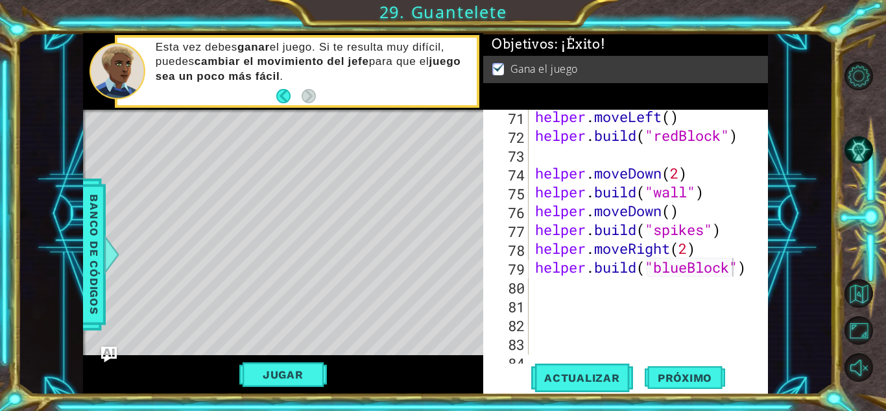
scroll to position [1470, 0]
drag, startPoint x: 668, startPoint y: 299, endPoint x: 650, endPoint y: 324, distance: 31.1
click at [666, 298] on div "helper . moveLeft ( ) helper . build ( "redBlock" ) helper . moveDown ( 2 ) hel…" at bounding box center [646, 248] width 229 height 282
click at [552, 281] on div "helper . moveLeft ( ) helper . build ( "redBlock" ) helper . moveDown ( 2 ) hel…" at bounding box center [646, 248] width 229 height 282
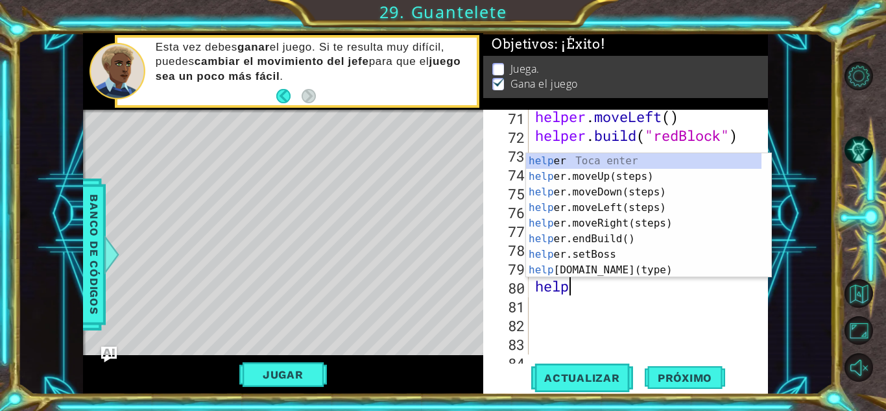
scroll to position [0, 1]
type textarea "helper"
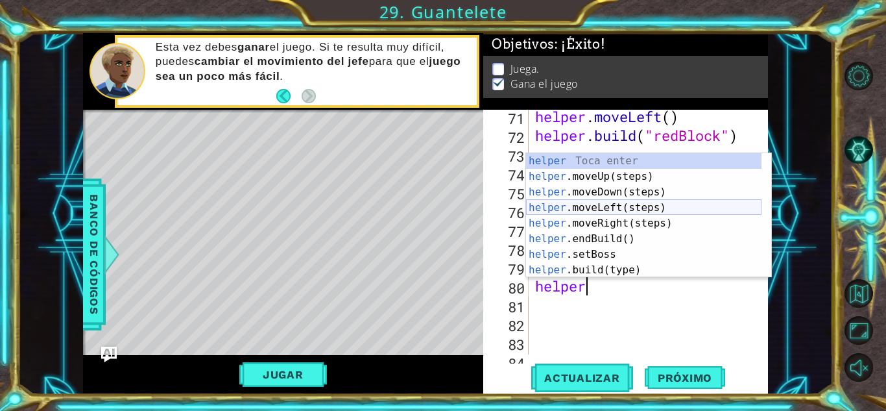
drag, startPoint x: 575, startPoint y: 202, endPoint x: 685, endPoint y: 272, distance: 130.4
click at [597, 216] on div "helper Toca enter helper .moveUp(steps) Toca enter helper .moveDown(steps) Toca…" at bounding box center [643, 231] width 235 height 156
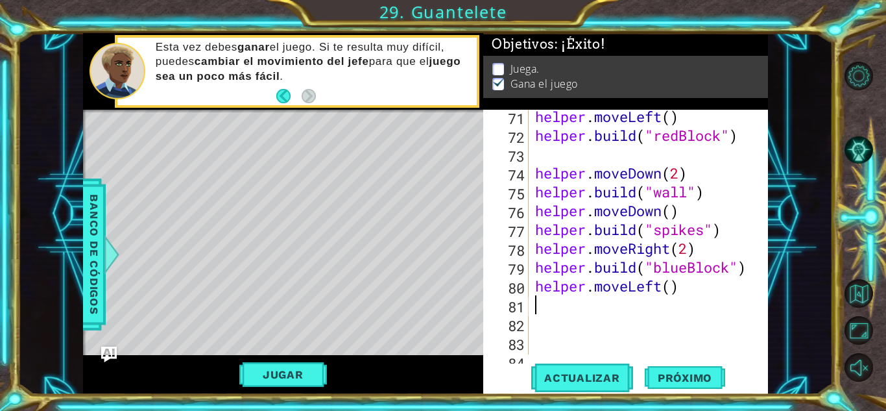
scroll to position [0, 0]
click at [691, 287] on div "helper . moveLeft ( ) helper . build ( "redBlock" ) helper . moveDown ( 2 ) hel…" at bounding box center [646, 248] width 229 height 282
type textarea "helper.moveLeft()"
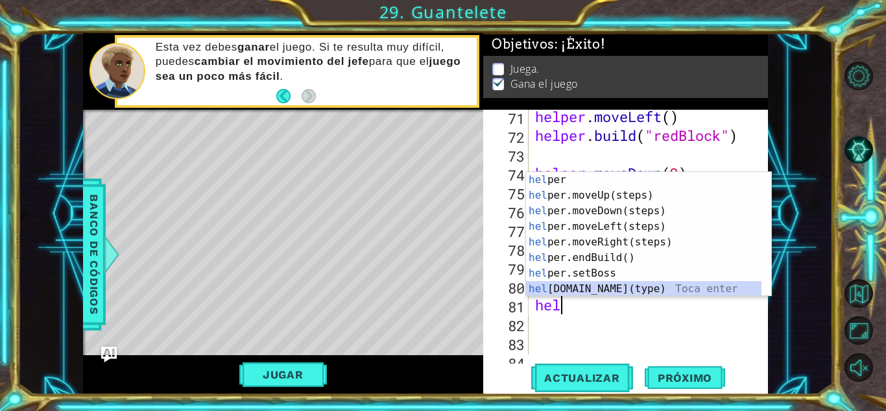
click at [594, 285] on div "hel per Toca enter hel per.moveUp(steps) Toca enter hel per.moveDown(steps) Toc…" at bounding box center [643, 250] width 235 height 156
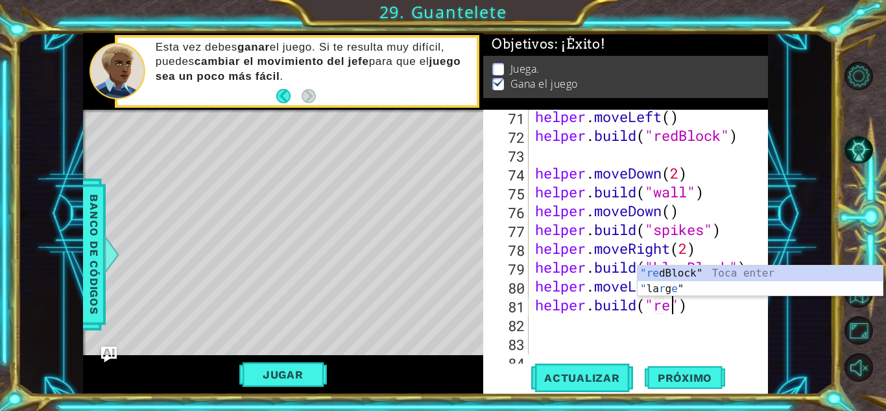
scroll to position [0, 6]
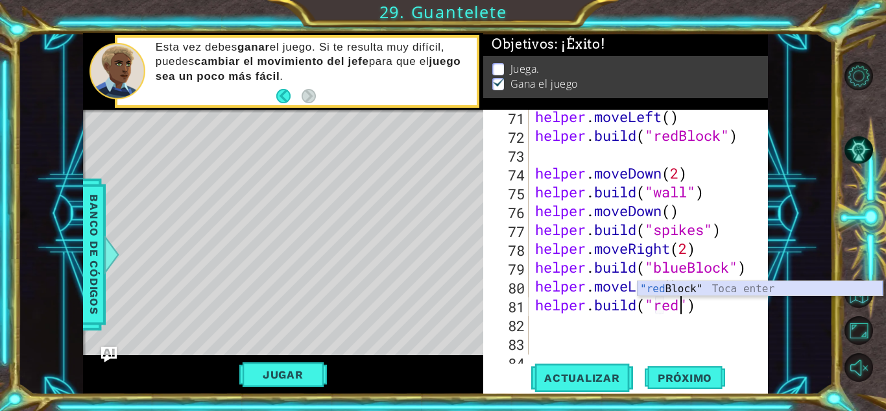
click at [671, 286] on div ""red Block" Toca enter" at bounding box center [760, 304] width 245 height 47
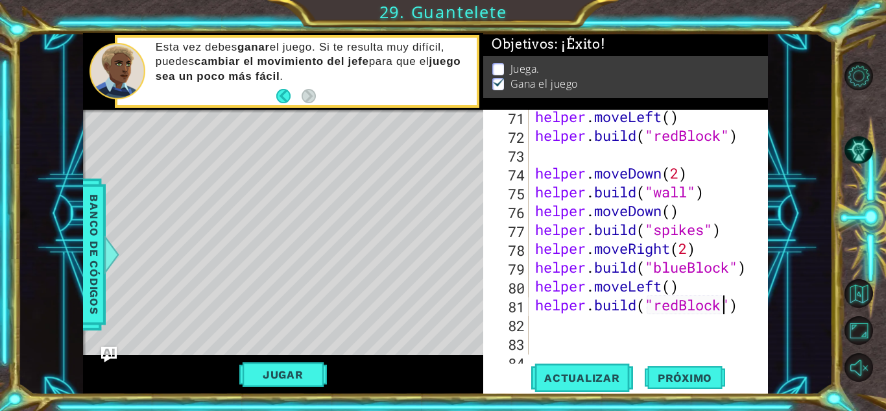
click at [92, 292] on span "Banco de códigos" at bounding box center [94, 254] width 21 height 134
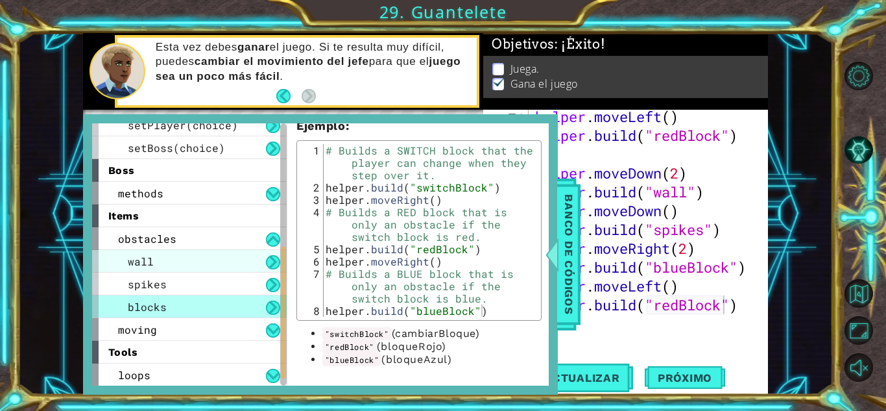
scroll to position [260, 0]
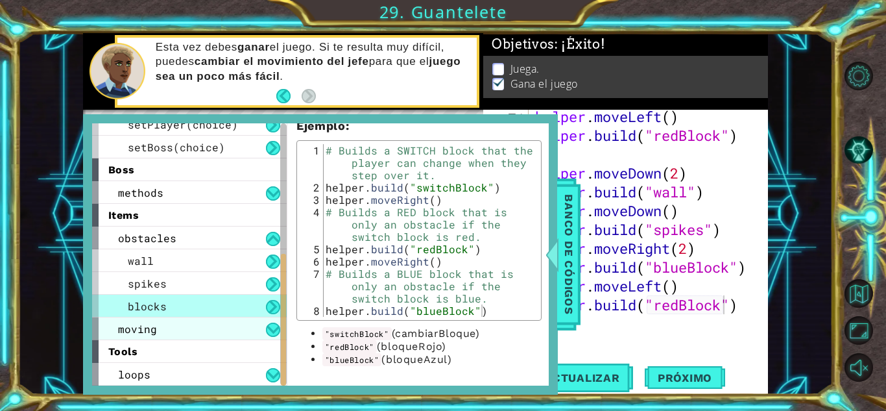
click at [166, 331] on div "moving" at bounding box center [189, 328] width 195 height 23
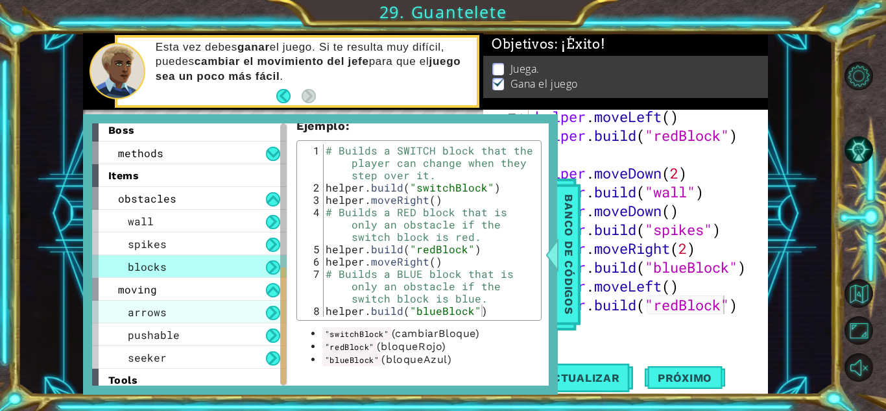
scroll to position [325, 0]
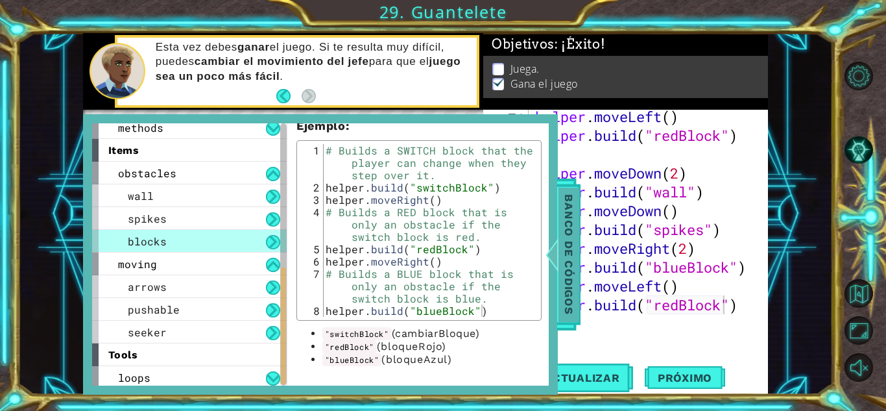
click at [572, 259] on span "Banco de códigos" at bounding box center [568, 254] width 21 height 134
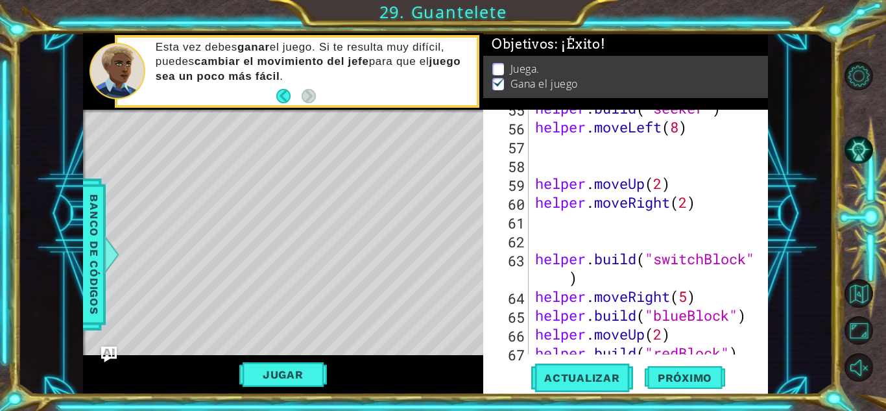
scroll to position [1042, 0]
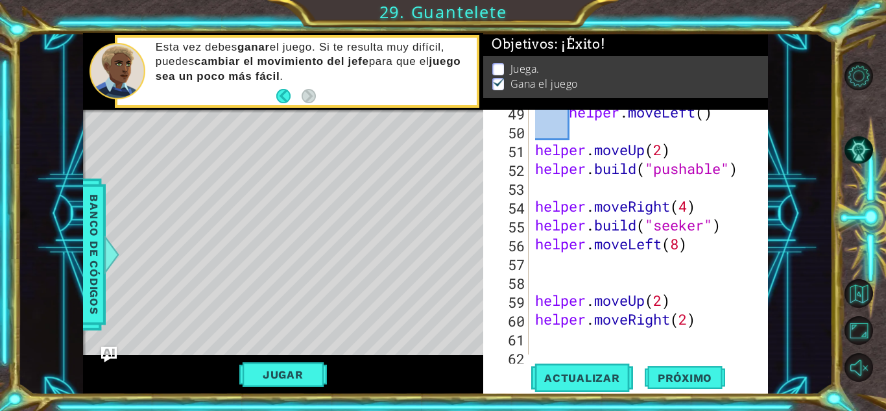
click at [313, 376] on button "Jugar" at bounding box center [283, 374] width 88 height 25
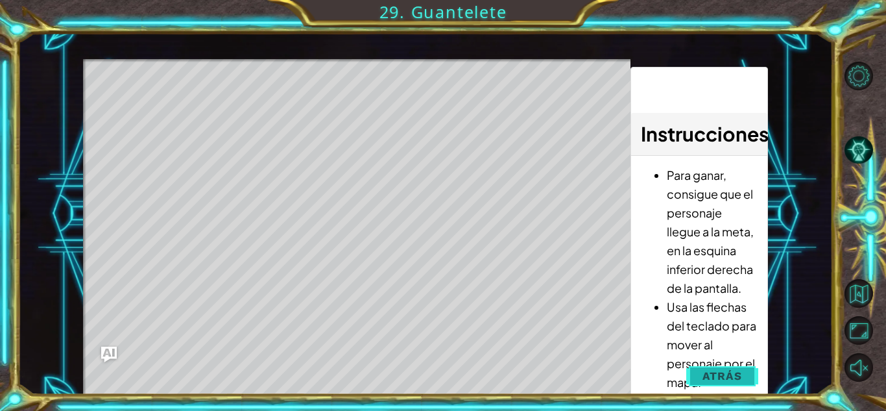
click at [711, 374] on span "Atrás" at bounding box center [722, 375] width 40 height 13
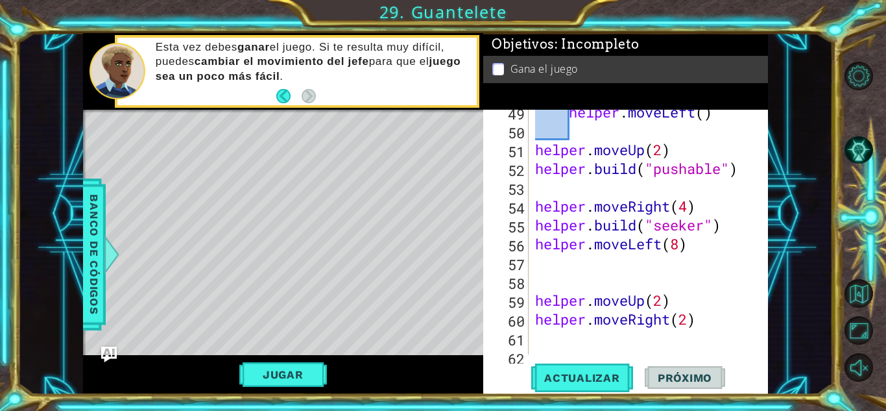
type textarea "helper.moveRight(2)"
click at [706, 322] on div "helper . moveLeft ( ) helper . moveUp ( 2 ) helper . build ( "pushable" ) helpe…" at bounding box center [646, 243] width 229 height 282
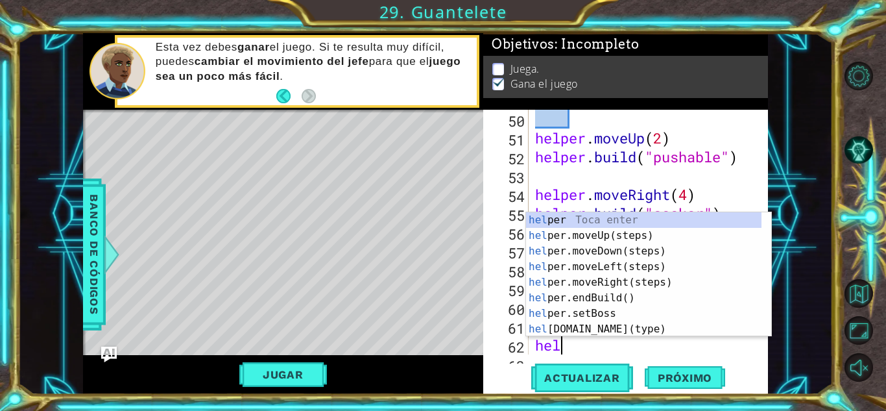
scroll to position [0, 1]
type textarea "helper"
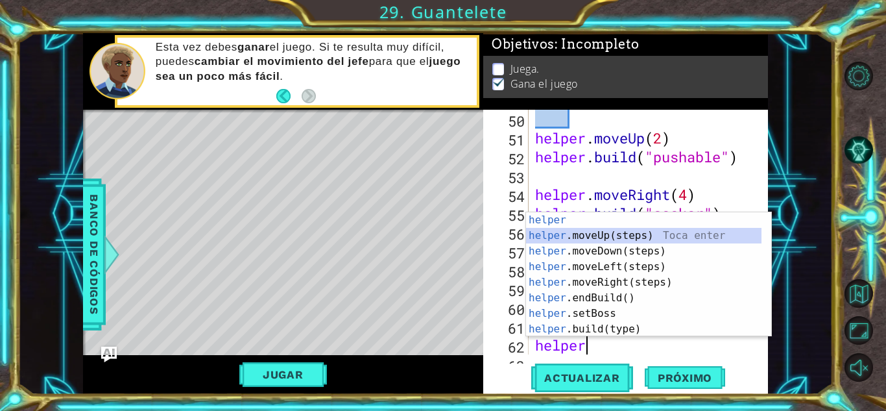
click at [616, 236] on div "helper Toca enter helper .moveUp(steps) Toca enter helper .moveDown(steps) Toca…" at bounding box center [643, 290] width 235 height 156
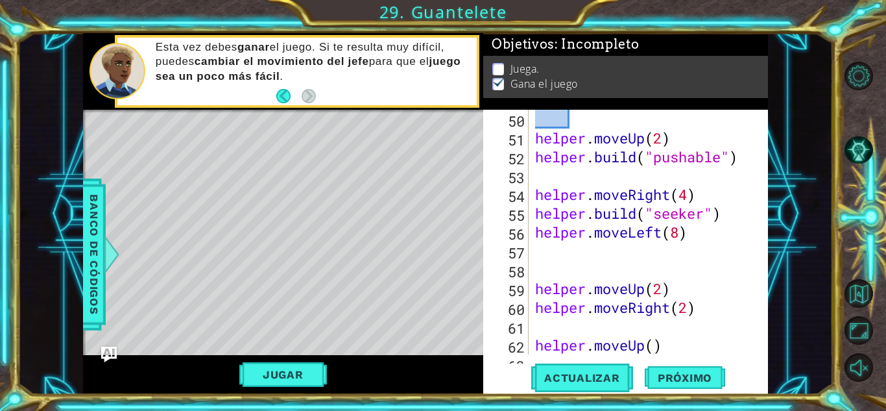
type textarea "4"
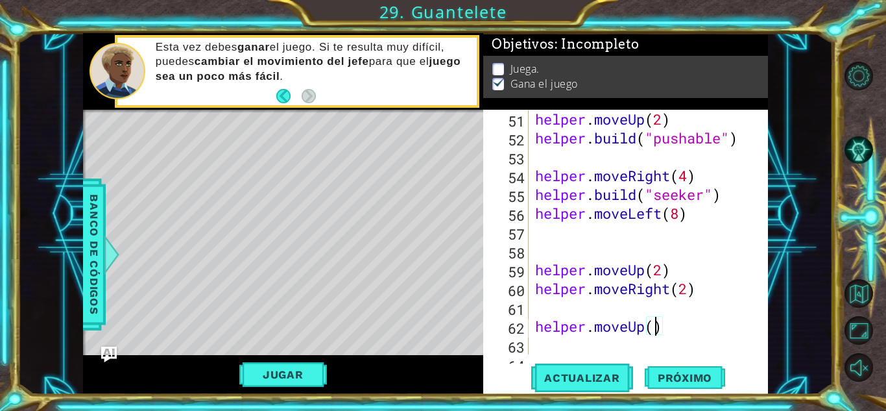
click at [657, 331] on div "helper . moveUp ( 2 ) helper . build ( "pushable" ) helper . moveRight ( 4 ) he…" at bounding box center [646, 251] width 229 height 282
type textarea "helper.moveUp(4)"
click at [678, 330] on div "helper . moveUp ( 2 ) helper . build ( "pushable" ) helper . moveRight ( 4 ) he…" at bounding box center [646, 251] width 229 height 282
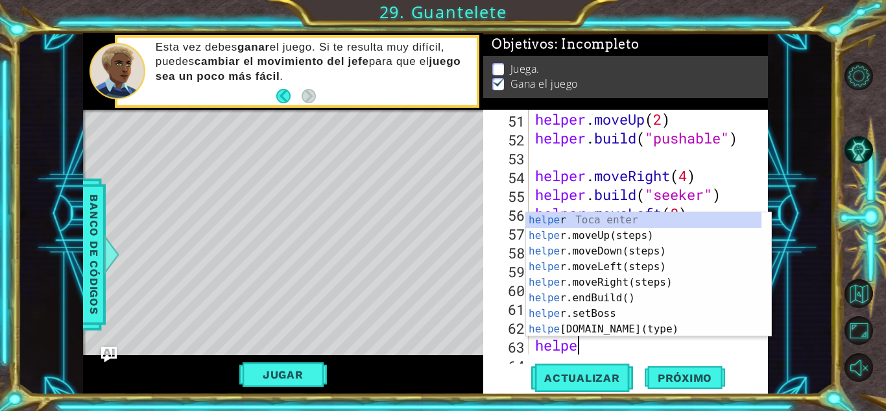
scroll to position [0, 1]
type textarea "helper"
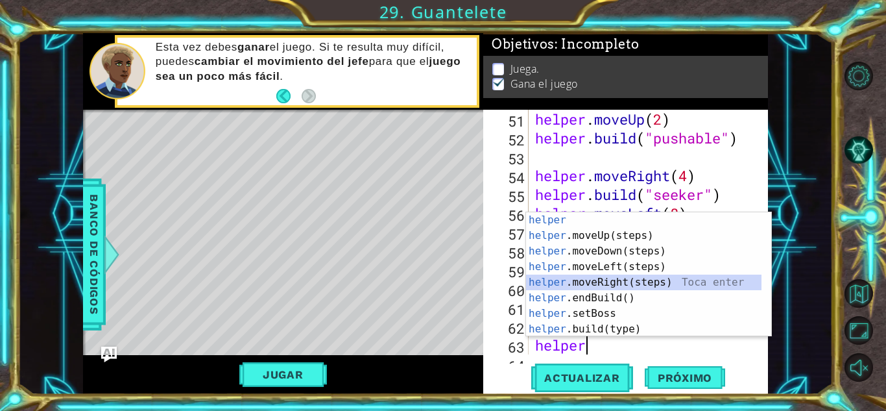
click at [628, 279] on div "helper Toca enter helper .moveUp(steps) Toca enter helper .moveDown(steps) Toca…" at bounding box center [643, 290] width 235 height 156
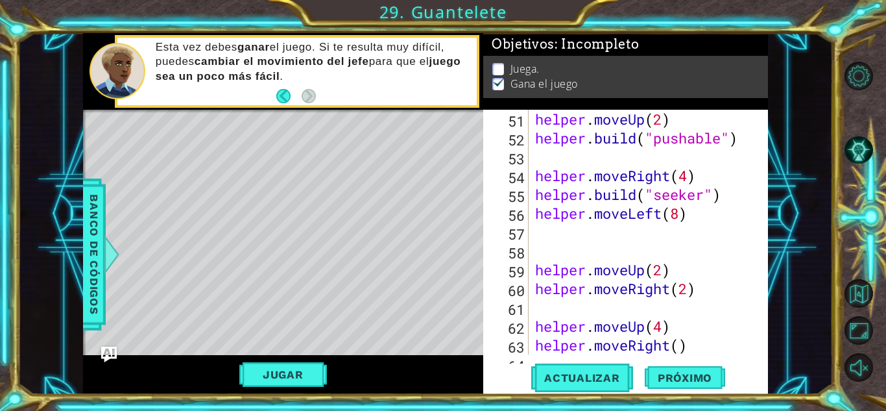
scroll to position [0, 0]
click at [679, 346] on div "helper . moveUp ( 2 ) helper . build ( "pushable" ) helper . moveRight ( 4 ) he…" at bounding box center [646, 251] width 229 height 282
type textarea "helper.moveRight(4)"
drag, startPoint x: 717, startPoint y: 352, endPoint x: 691, endPoint y: 401, distance: 55.7
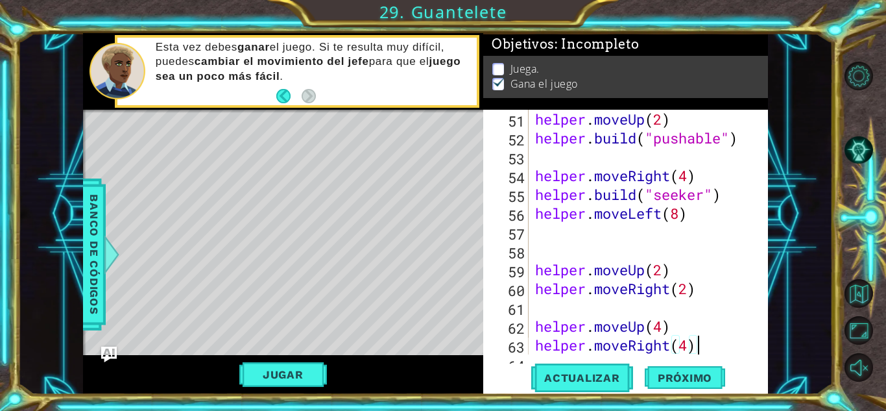
click at [718, 352] on div "helper . moveUp ( 2 ) helper . build ( "pushable" ) helper . moveRight ( 4 ) he…" at bounding box center [646, 251] width 229 height 282
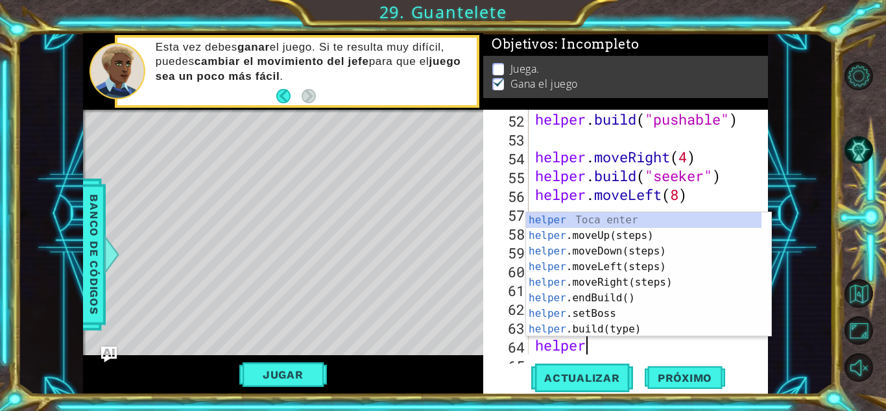
scroll to position [0, 1]
click at [634, 332] on div "helper Toca enter helper .moveUp(steps) Toca enter helper .moveDown(steps) Toca…" at bounding box center [643, 290] width 235 height 156
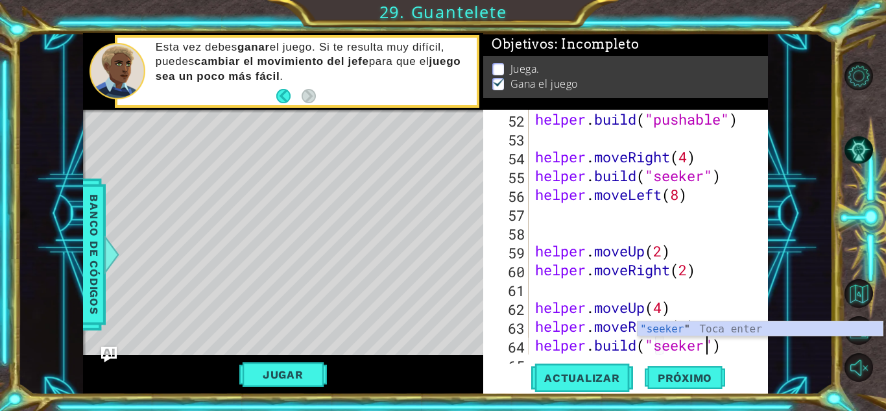
scroll to position [0, 8]
type textarea "[DOMAIN_NAME]("seeker")"
click at [598, 373] on span "Actualizar" at bounding box center [582, 377] width 102 height 13
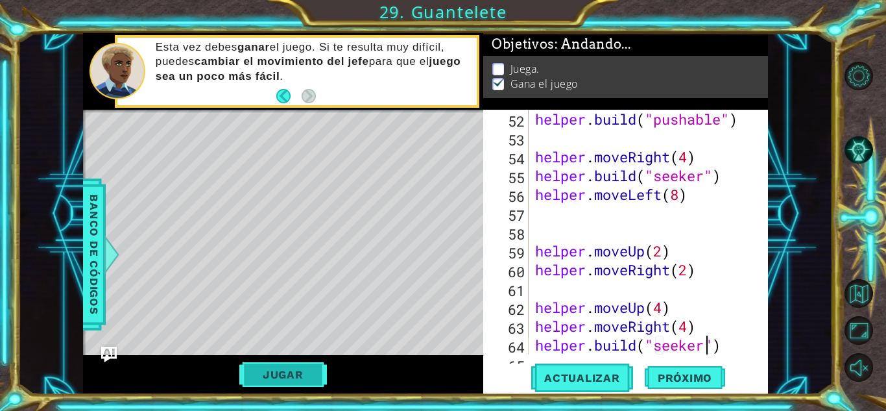
click at [290, 373] on button "Jugar" at bounding box center [283, 374] width 88 height 25
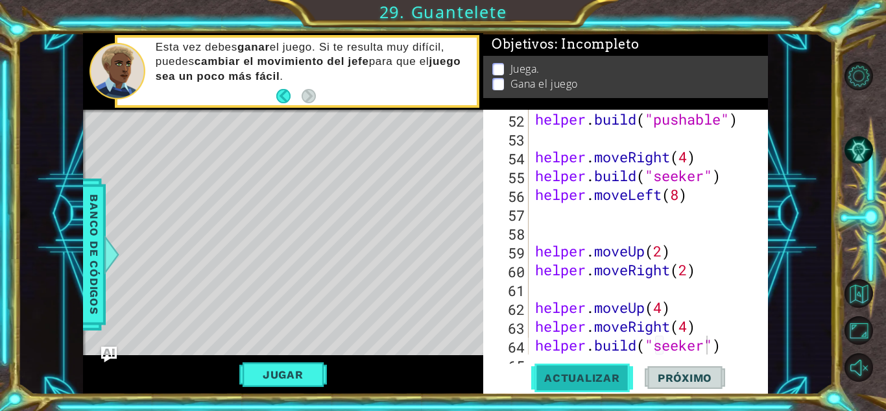
click at [600, 381] on span "Actualizar" at bounding box center [582, 377] width 102 height 13
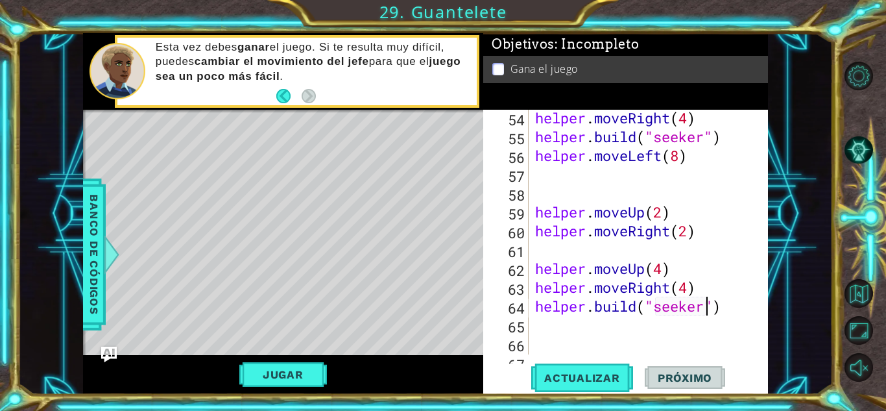
scroll to position [1130, 0]
drag, startPoint x: 723, startPoint y: 302, endPoint x: 564, endPoint y: 384, distance: 179.0
click at [722, 303] on div "helper . moveRight ( 4 ) helper . build ( "seeker" ) helper . moveLeft ( 8 ) he…" at bounding box center [646, 249] width 229 height 282
click at [307, 377] on button "Jugar" at bounding box center [283, 374] width 88 height 25
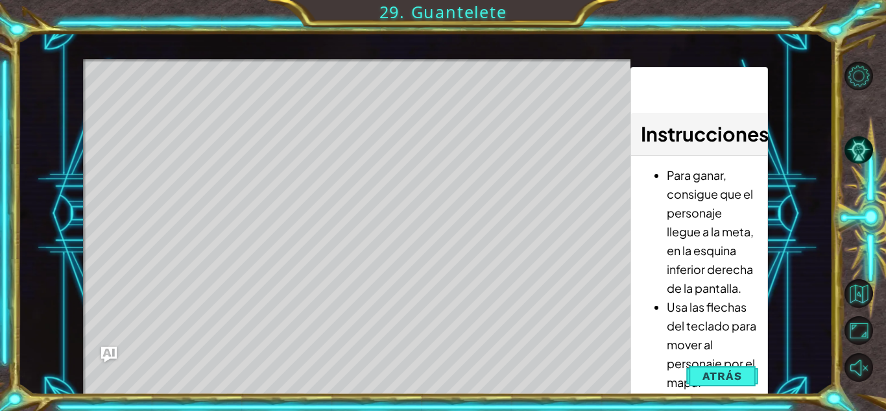
click at [730, 368] on button "Atrás" at bounding box center [722, 376] width 72 height 26
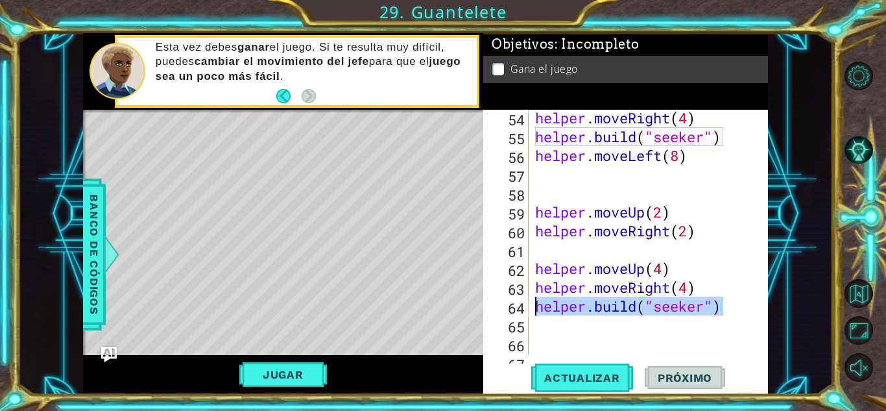
drag, startPoint x: 728, startPoint y: 307, endPoint x: 538, endPoint y: 311, distance: 190.7
click at [538, 311] on div "helper . moveRight ( 4 ) helper . build ( "seeker" ) helper . moveLeft ( 8 ) he…" at bounding box center [646, 249] width 229 height 282
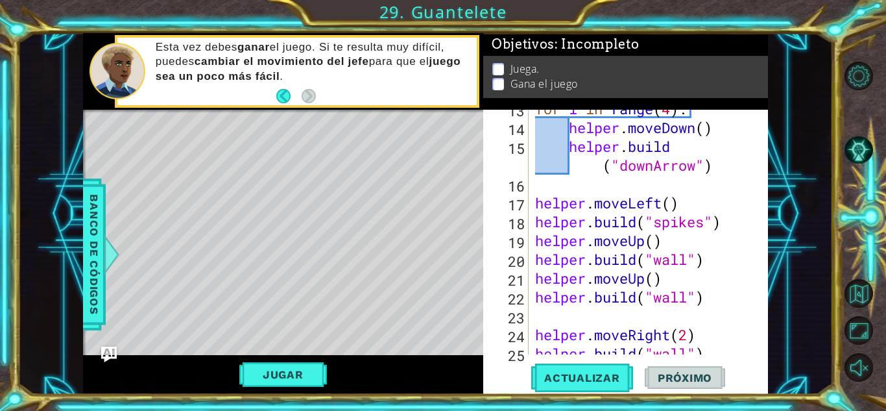
scroll to position [311, 0]
drag, startPoint x: 717, startPoint y: 222, endPoint x: 535, endPoint y: 229, distance: 181.7
click at [535, 229] on div "for i in range ( 4 ) : helper . moveDown ( ) helper . build ( "downArrow" ) hel…" at bounding box center [646, 240] width 229 height 282
click at [726, 210] on div "for i in range ( 4 ) : helper . moveDown ( ) helper . build ( "downArrow" ) hel…" at bounding box center [646, 240] width 229 height 282
drag, startPoint x: 723, startPoint y: 220, endPoint x: 653, endPoint y: 220, distance: 70.0
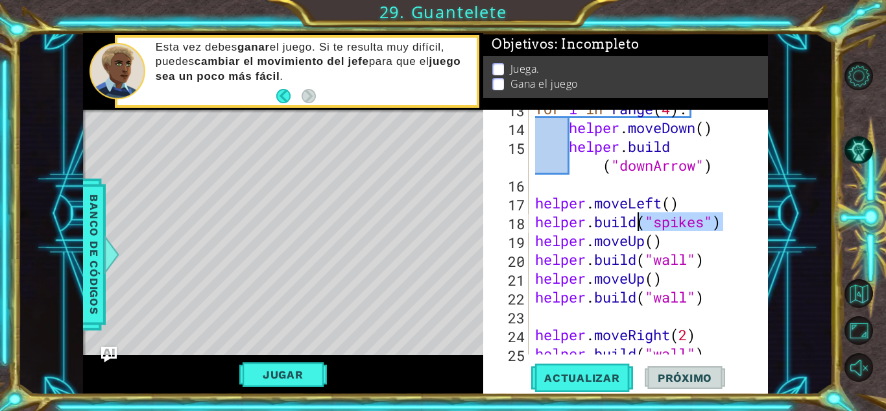
click at [653, 220] on div "for i in range ( 4 ) : helper . moveDown ( ) helper . build ( "downArrow" ) hel…" at bounding box center [646, 240] width 229 height 282
type textarea "[DOMAIN_NAME]("spikes")"
click at [730, 179] on div "for i in range ( 4 ) : helper . moveDown ( ) helper . build ( "downArrow" ) hel…" at bounding box center [646, 240] width 229 height 282
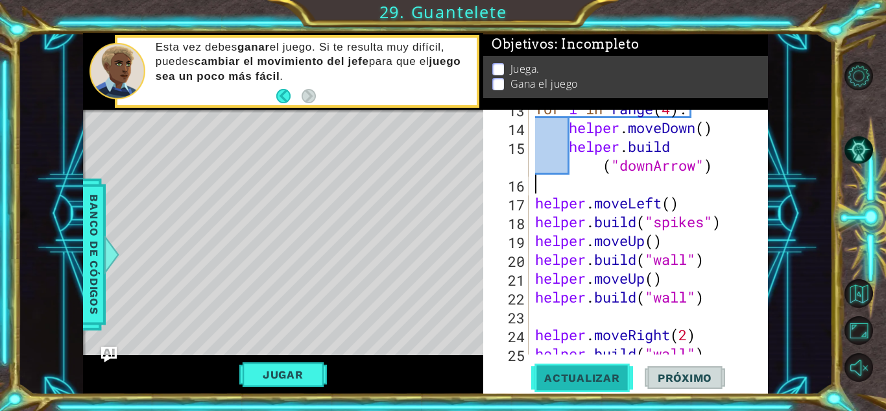
click at [584, 368] on button "Actualizar" at bounding box center [582, 377] width 102 height 29
